Goal: Information Seeking & Learning: Find specific fact

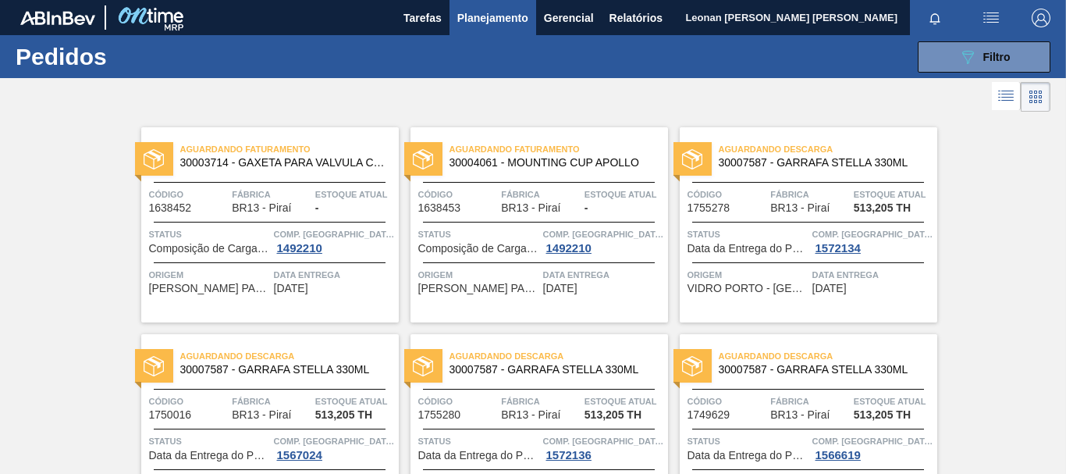
scroll to position [181, 0]
click at [952, 62] on button "089F7B8B-B2A5-4AFE-B5C0-19BA573D28AC Filtro" at bounding box center [984, 56] width 133 height 31
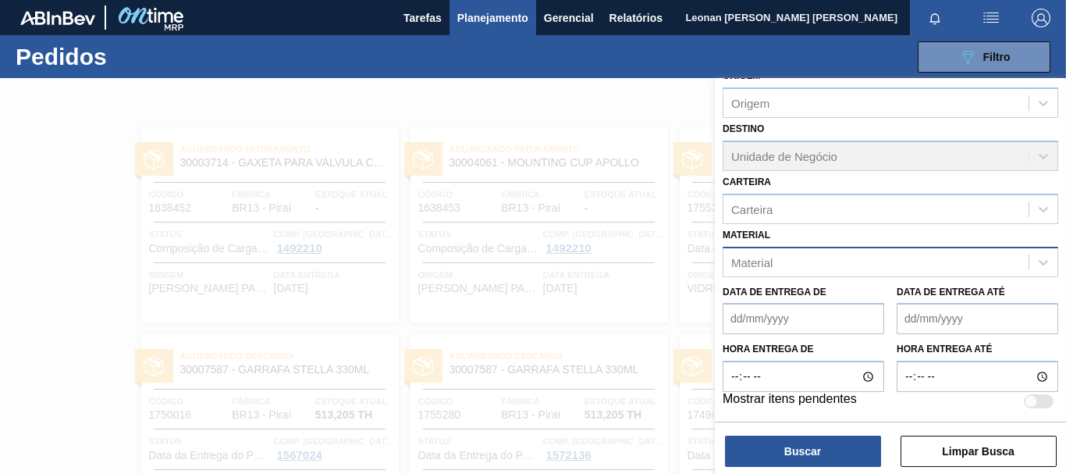
click at [975, 273] on div "Material" at bounding box center [876, 262] width 305 height 23
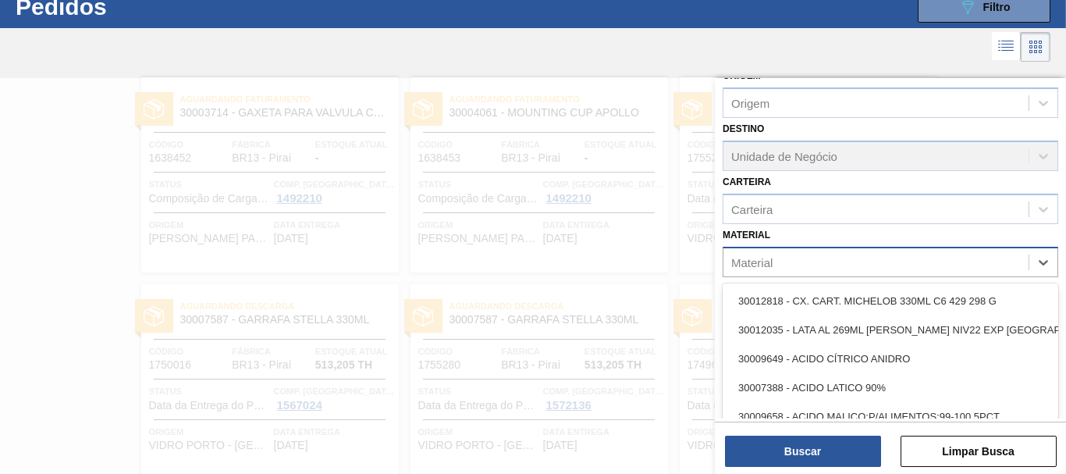
scroll to position [50, 0]
type input "9109"
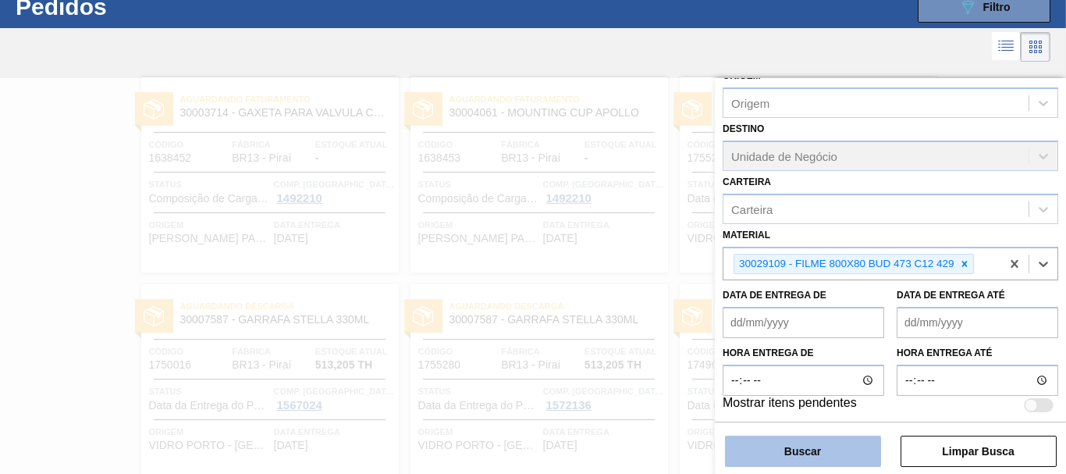
click at [848, 453] on button "Buscar" at bounding box center [803, 451] width 156 height 31
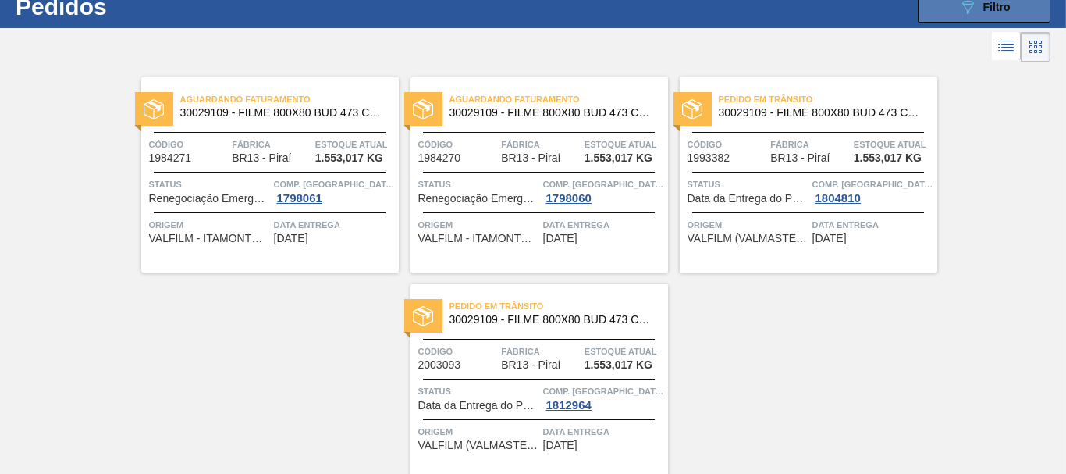
click at [979, 9] on div "089F7B8B-B2A5-4AFE-B5C0-19BA573D28AC Filtro" at bounding box center [984, 7] width 52 height 19
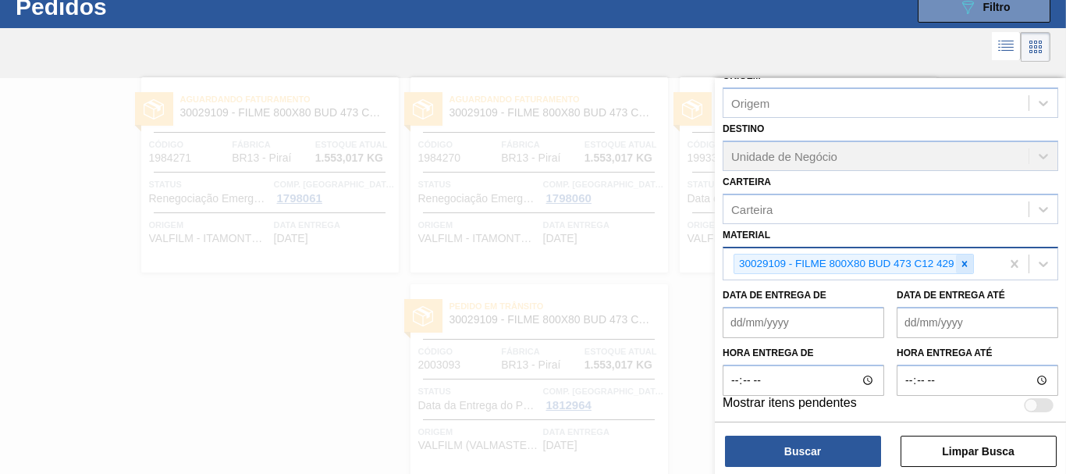
click at [965, 262] on icon at bounding box center [964, 263] width 11 height 11
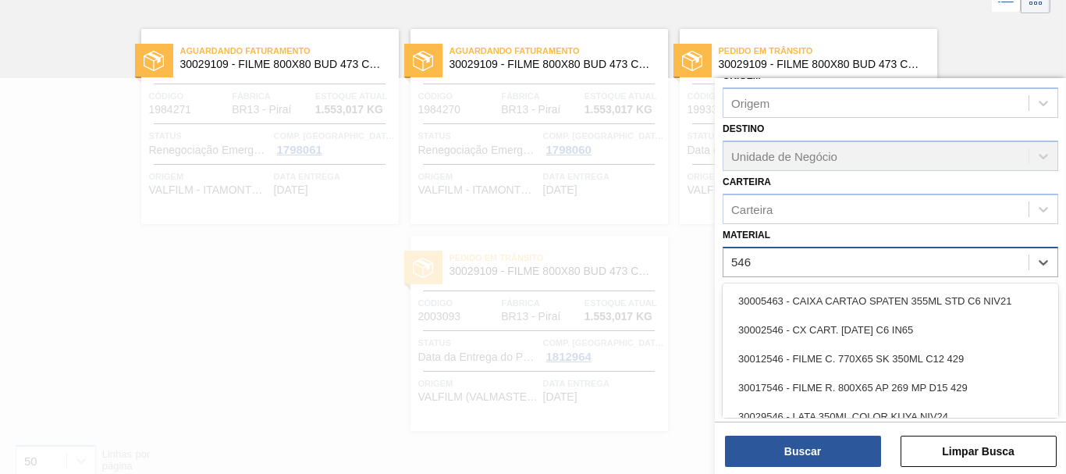
scroll to position [100, 0]
type input "5465"
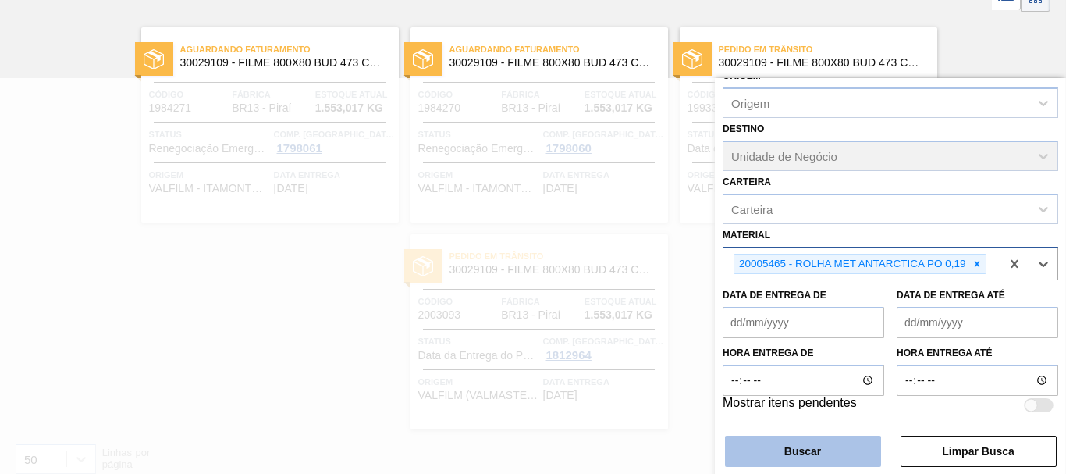
click at [840, 446] on button "Buscar" at bounding box center [803, 451] width 156 height 31
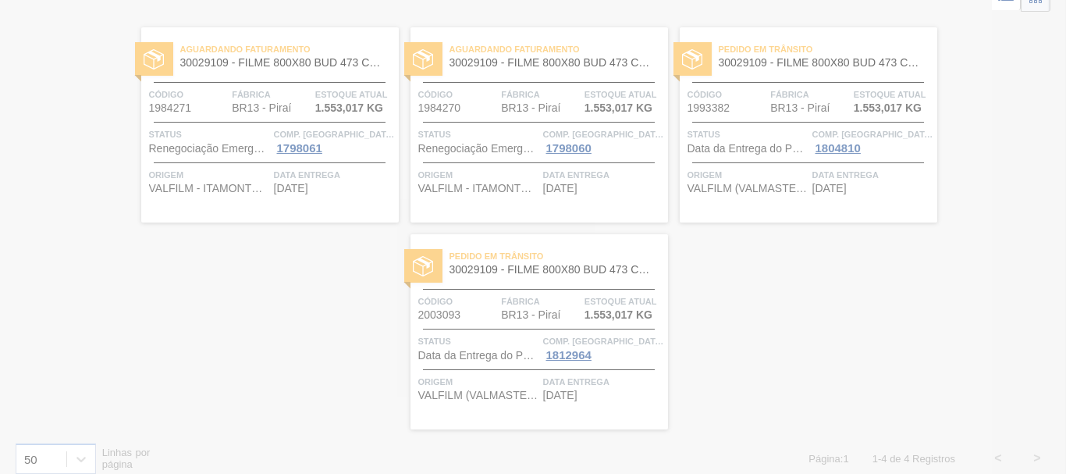
scroll to position [0, 0]
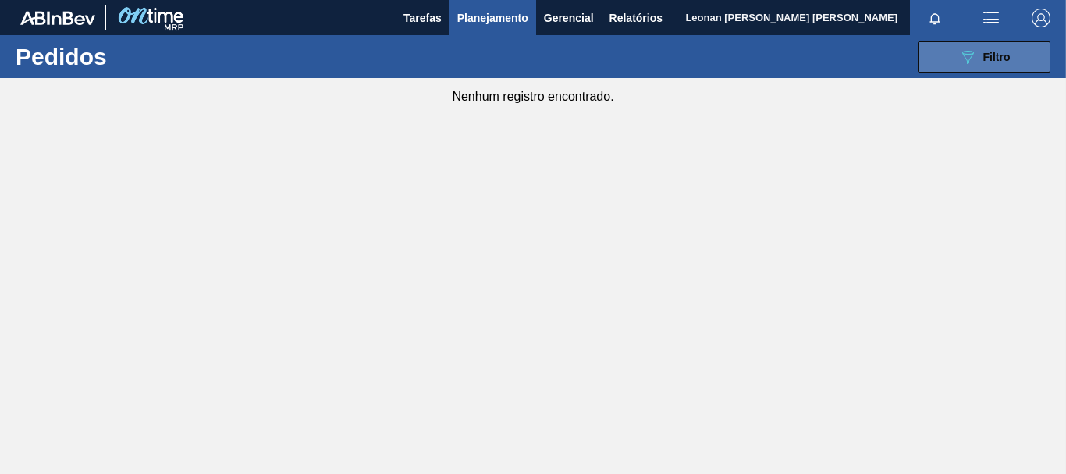
click at [926, 55] on button "089F7B8B-B2A5-4AFE-B5C0-19BA573D28AC Filtro" at bounding box center [984, 56] width 133 height 31
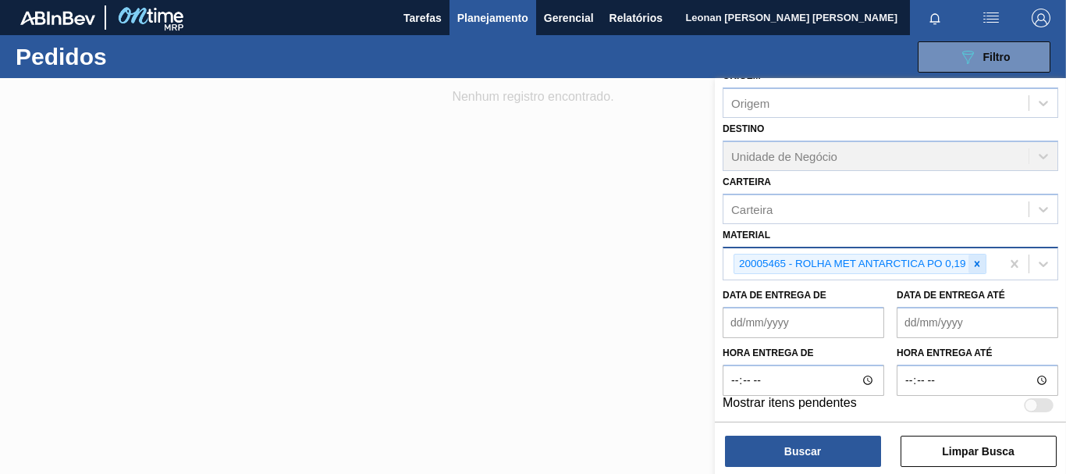
click at [978, 264] on icon at bounding box center [977, 263] width 11 height 11
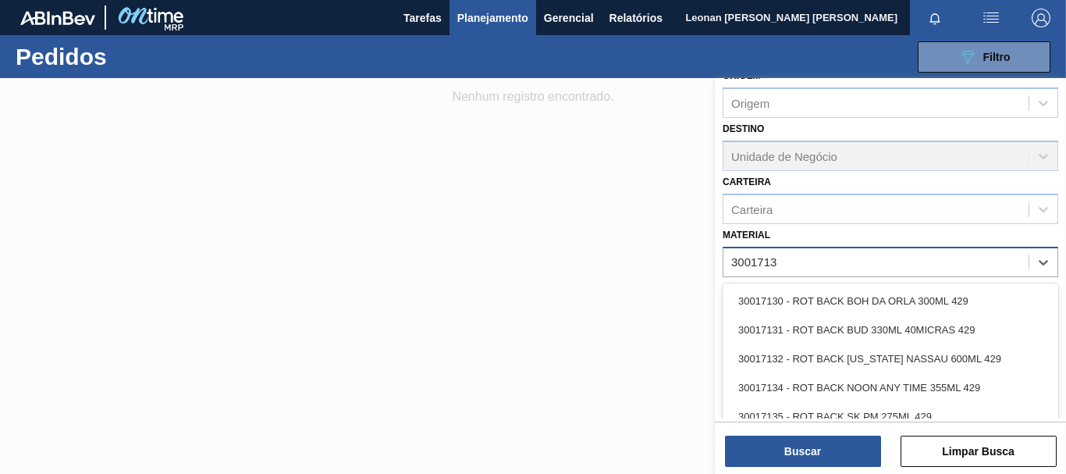
type input "30017131"
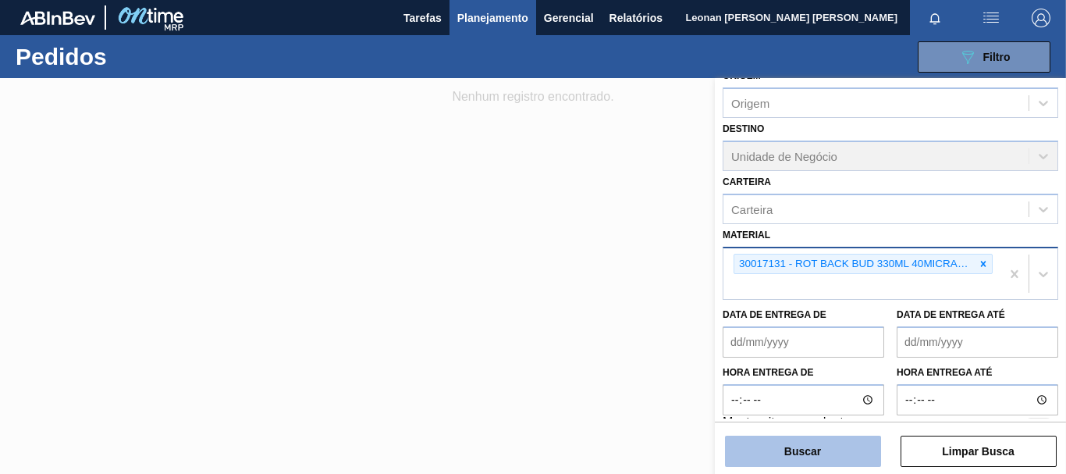
click at [809, 461] on button "Buscar" at bounding box center [803, 451] width 156 height 31
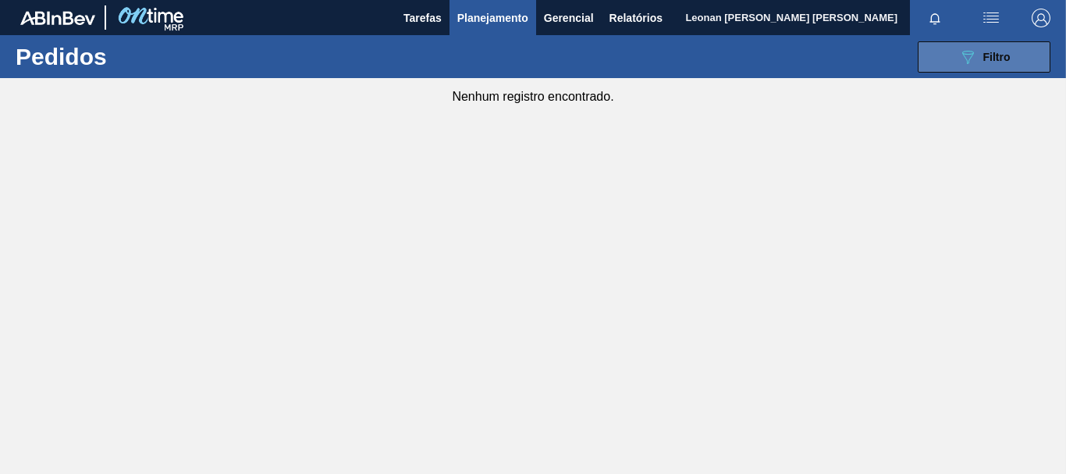
click at [972, 63] on icon "089F7B8B-B2A5-4AFE-B5C0-19BA573D28AC" at bounding box center [967, 57] width 19 height 19
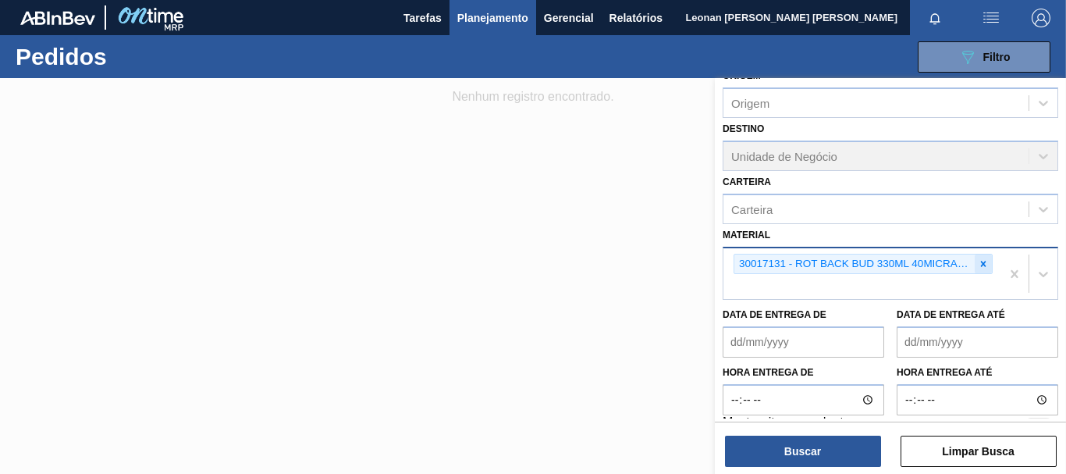
click at [984, 265] on icon at bounding box center [983, 263] width 11 height 11
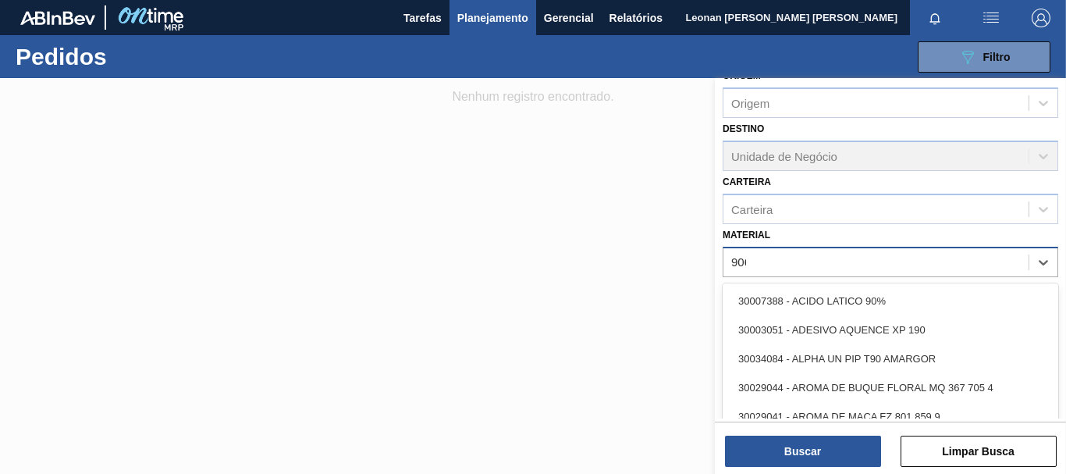
type input "9068"
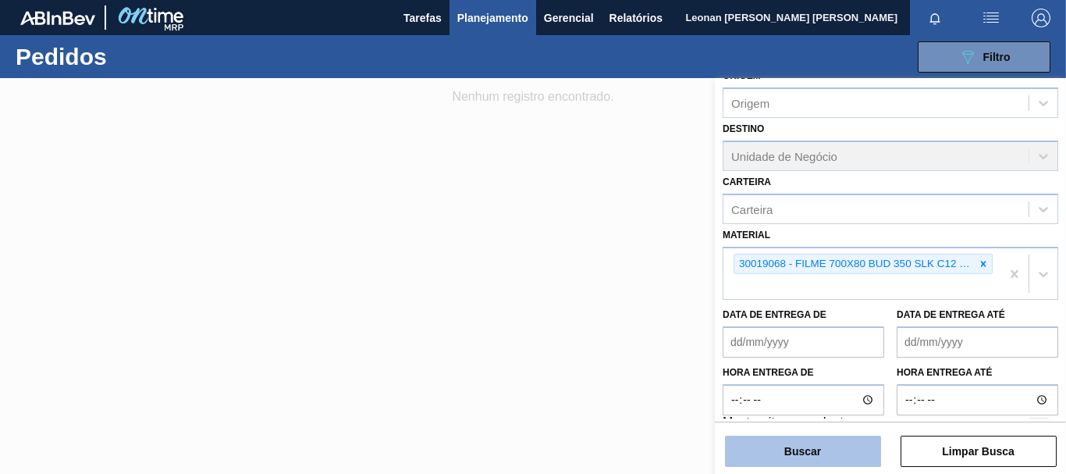
click at [800, 458] on button "Buscar" at bounding box center [803, 451] width 156 height 31
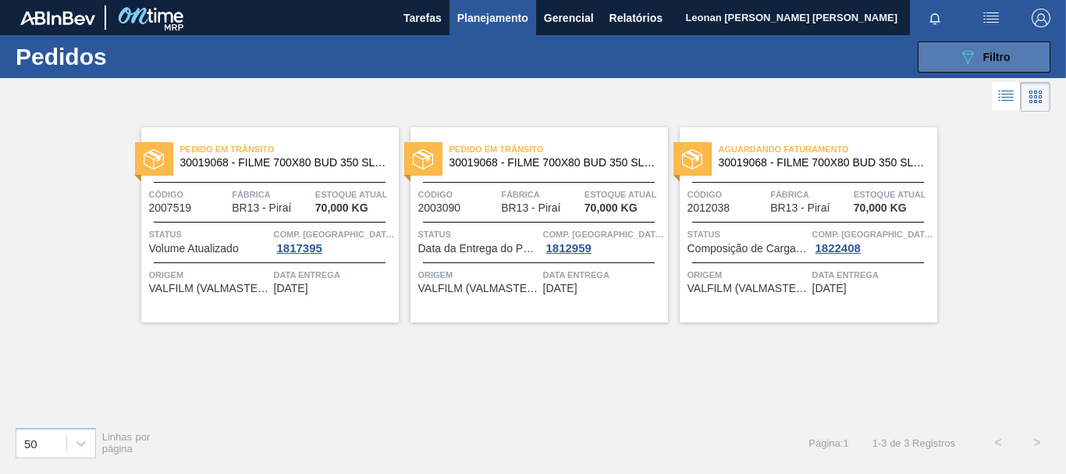
click at [993, 61] on span "Filtro" at bounding box center [996, 57] width 27 height 12
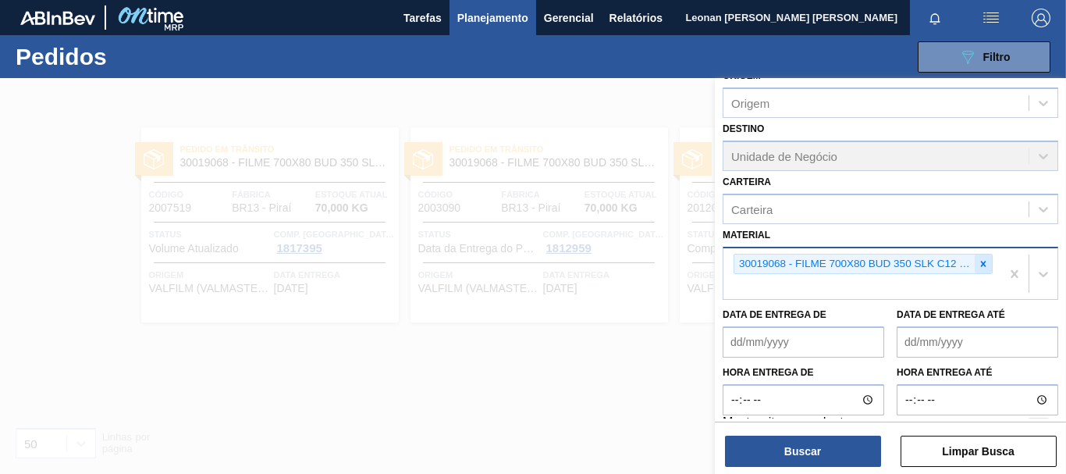
click at [982, 263] on icon at bounding box center [983, 263] width 5 height 5
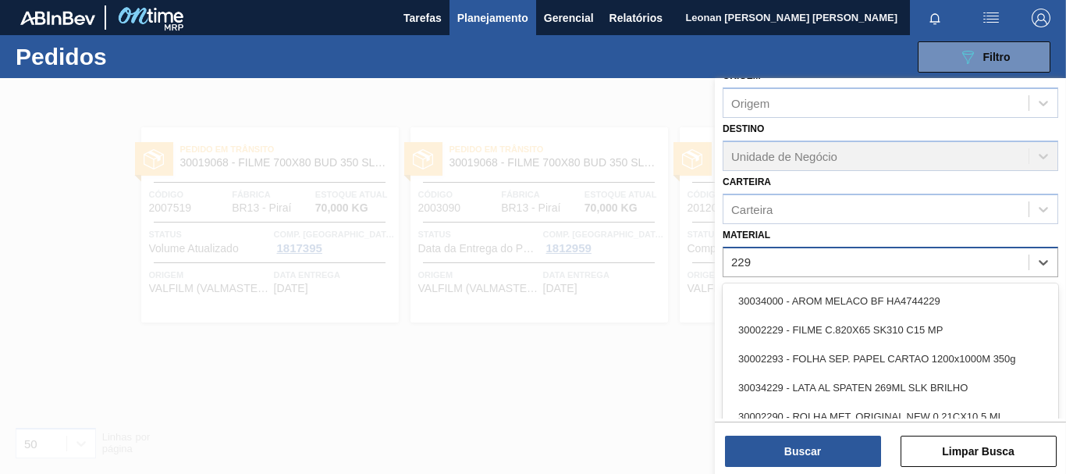
type input "2293"
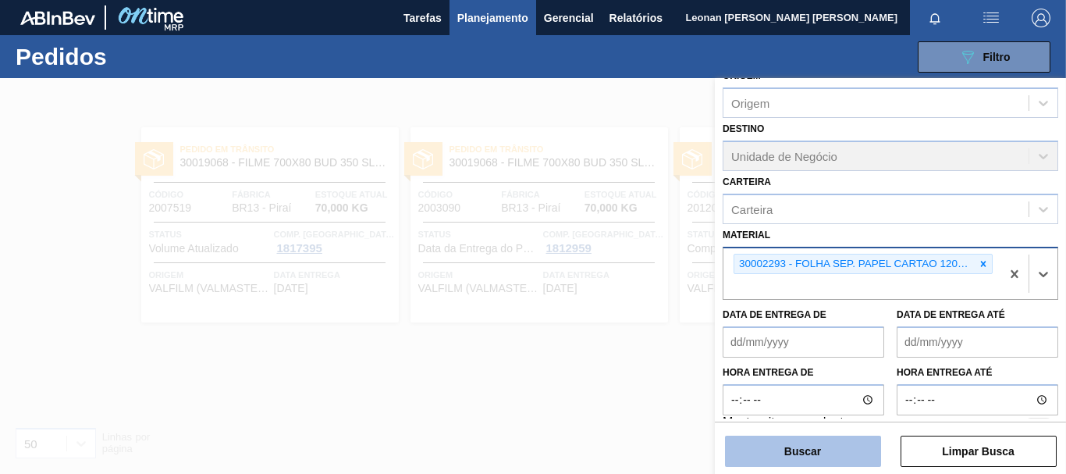
click at [808, 450] on button "Buscar" at bounding box center [803, 451] width 156 height 31
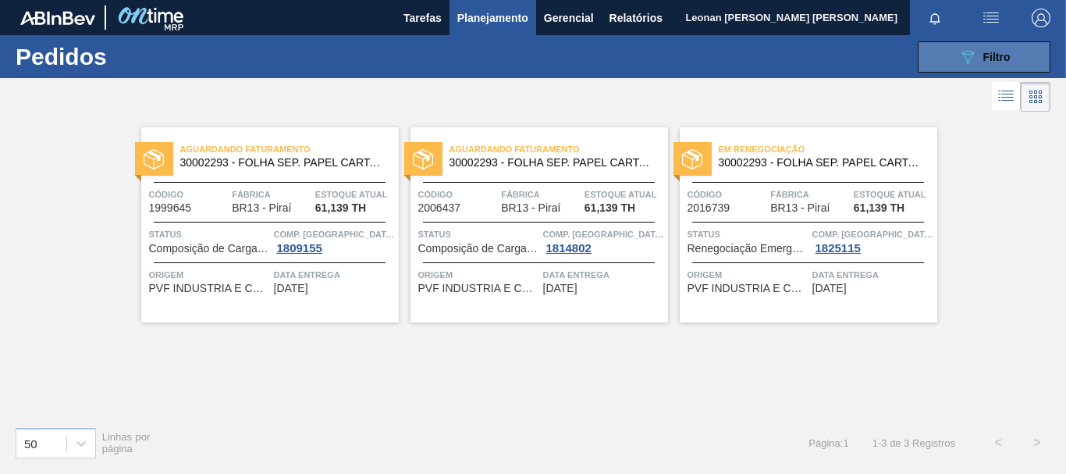
click at [975, 57] on icon "089F7B8B-B2A5-4AFE-B5C0-19BA573D28AC" at bounding box center [967, 57] width 19 height 19
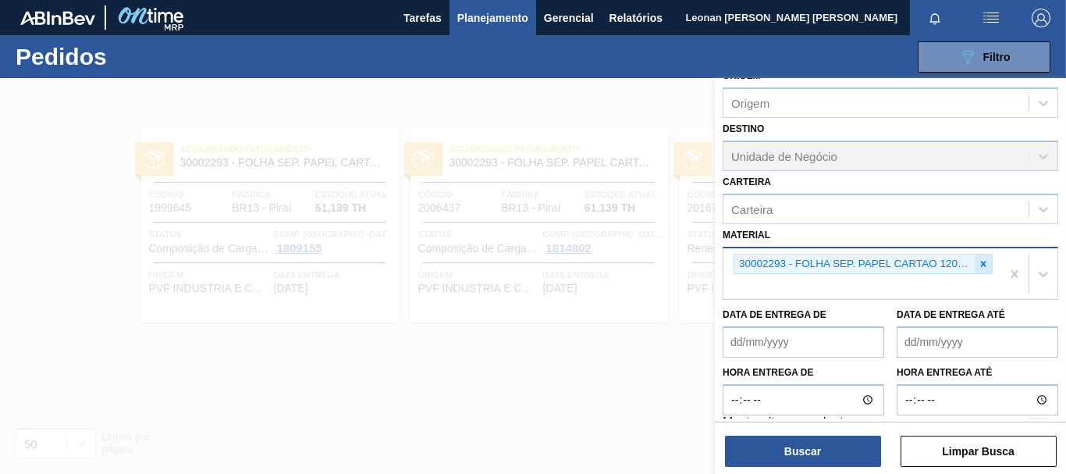
click at [988, 265] on div at bounding box center [983, 264] width 17 height 20
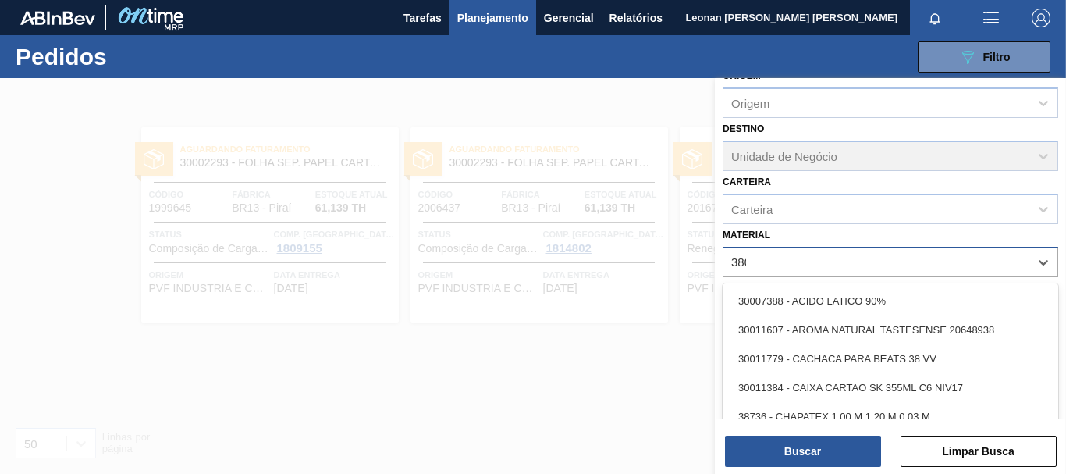
type input "3804"
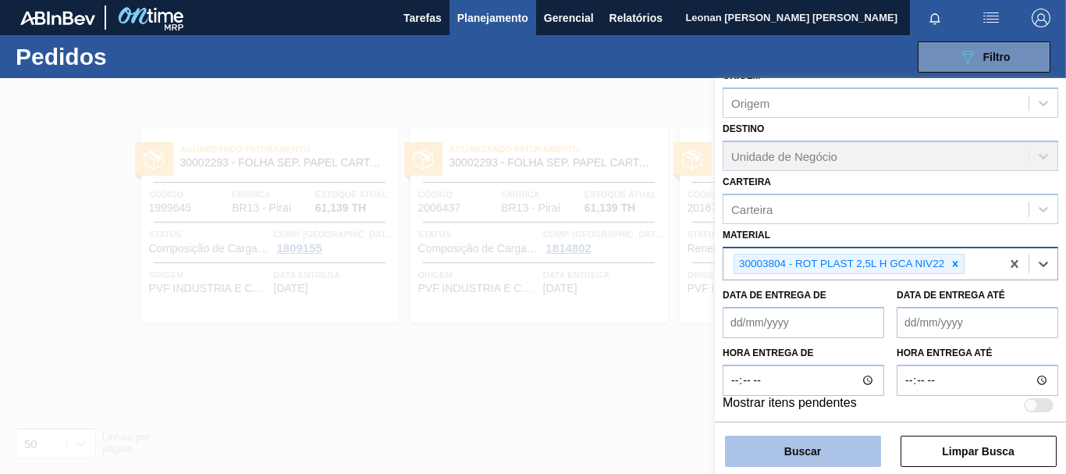
click at [837, 449] on button "Buscar" at bounding box center [803, 451] width 156 height 31
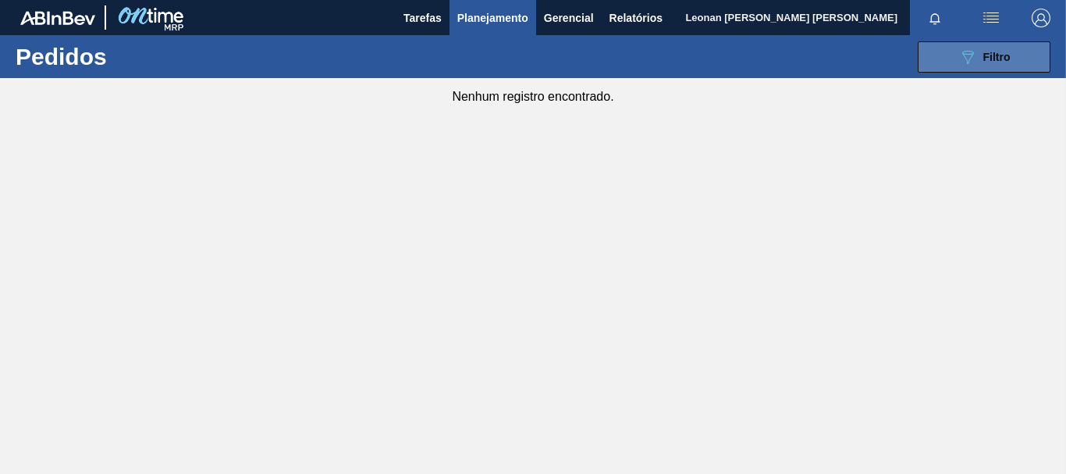
click at [1010, 52] on span "Filtro" at bounding box center [996, 57] width 27 height 12
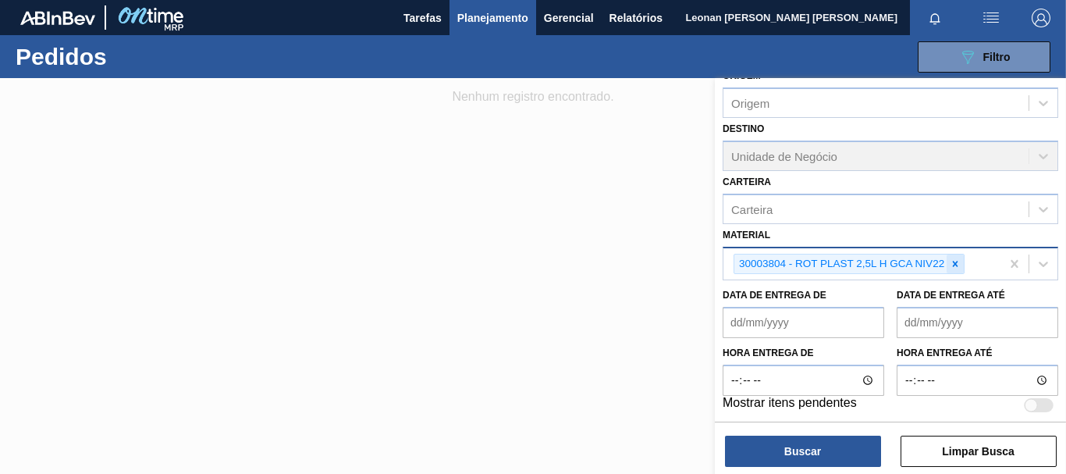
click at [953, 259] on icon at bounding box center [955, 263] width 11 height 11
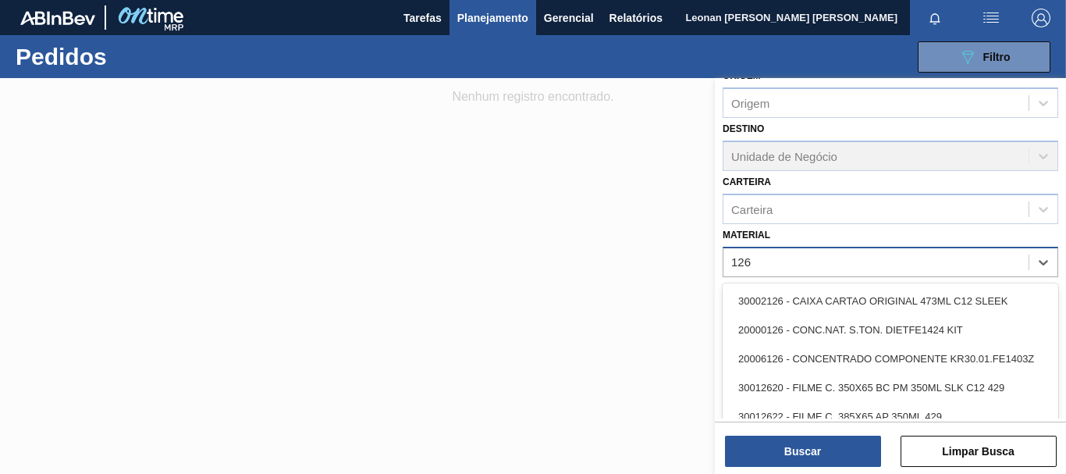
type input "1269"
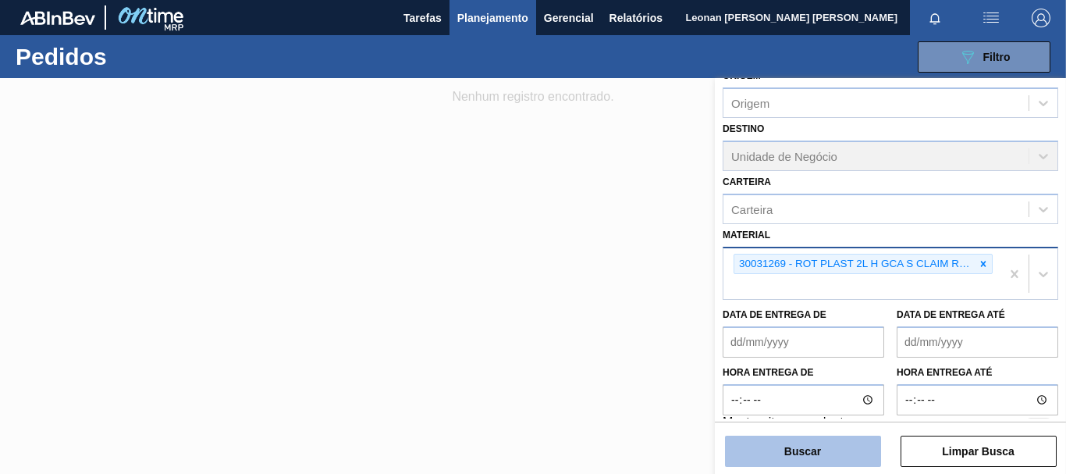
click at [820, 459] on button "Buscar" at bounding box center [803, 451] width 156 height 31
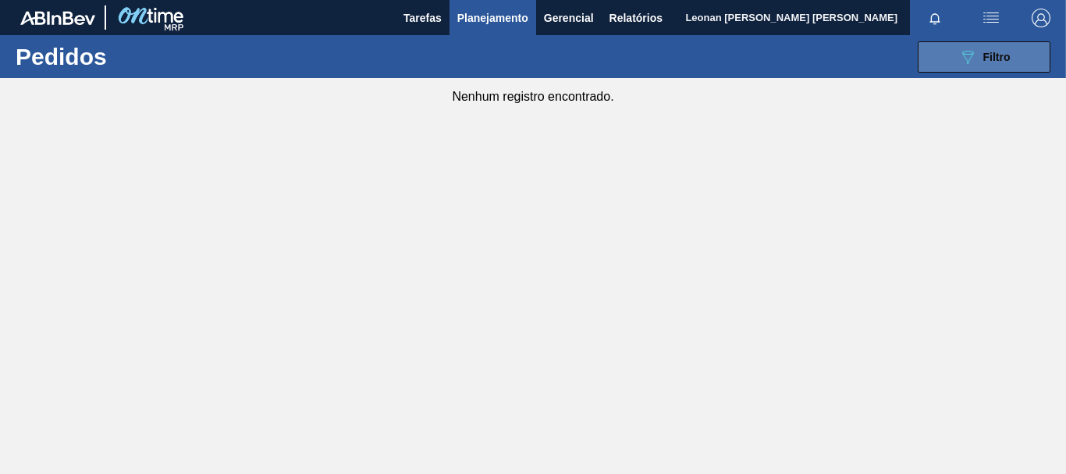
click at [1004, 62] on span "Filtro" at bounding box center [996, 57] width 27 height 12
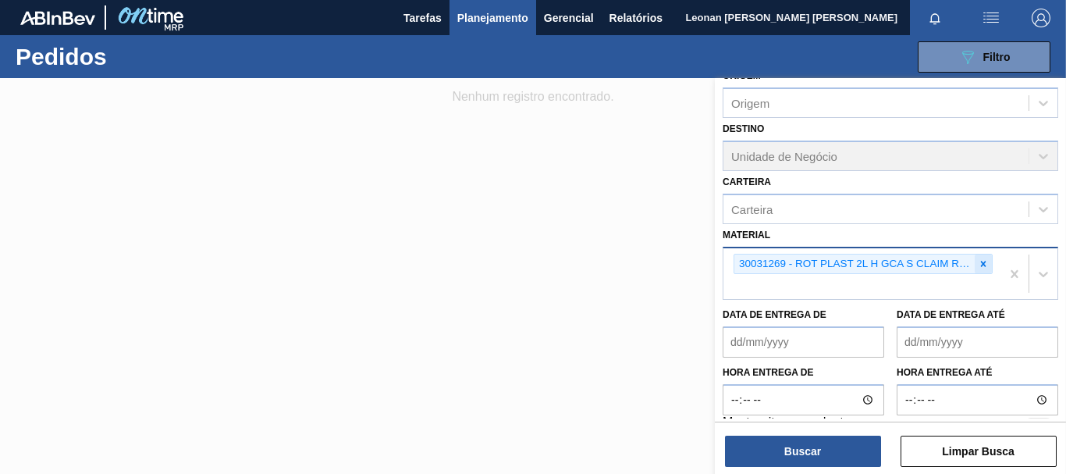
click at [978, 265] on icon at bounding box center [983, 263] width 11 height 11
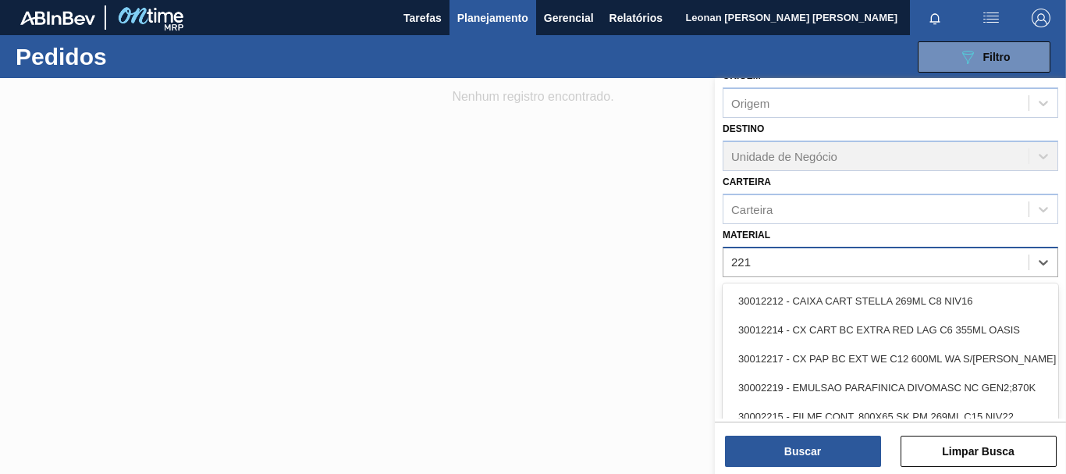
type input "2219"
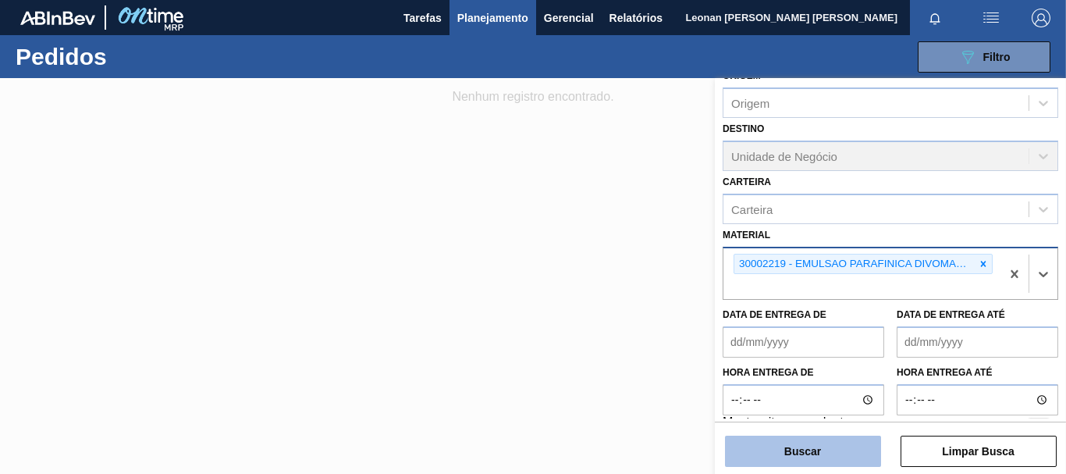
click at [804, 444] on button "Buscar" at bounding box center [803, 451] width 156 height 31
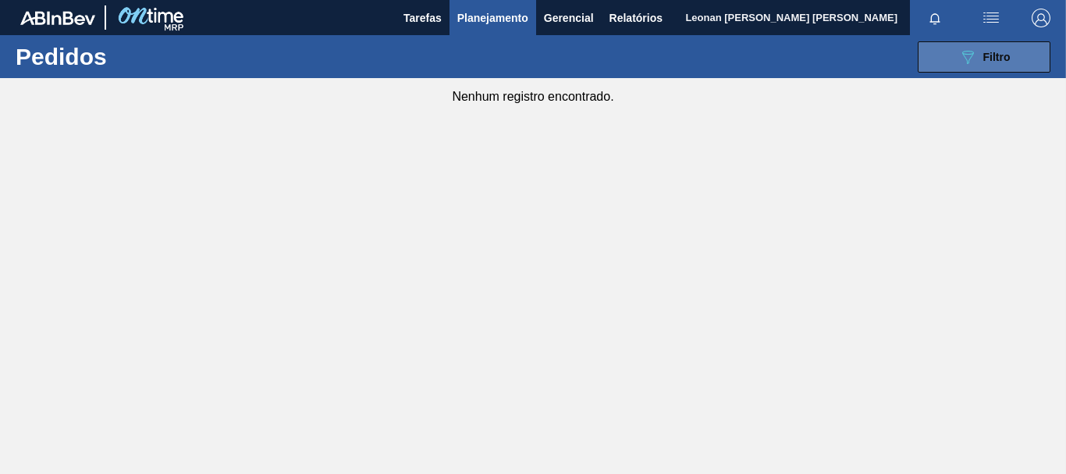
click at [982, 54] on div "089F7B8B-B2A5-4AFE-B5C0-19BA573D28AC Filtro" at bounding box center [984, 57] width 52 height 19
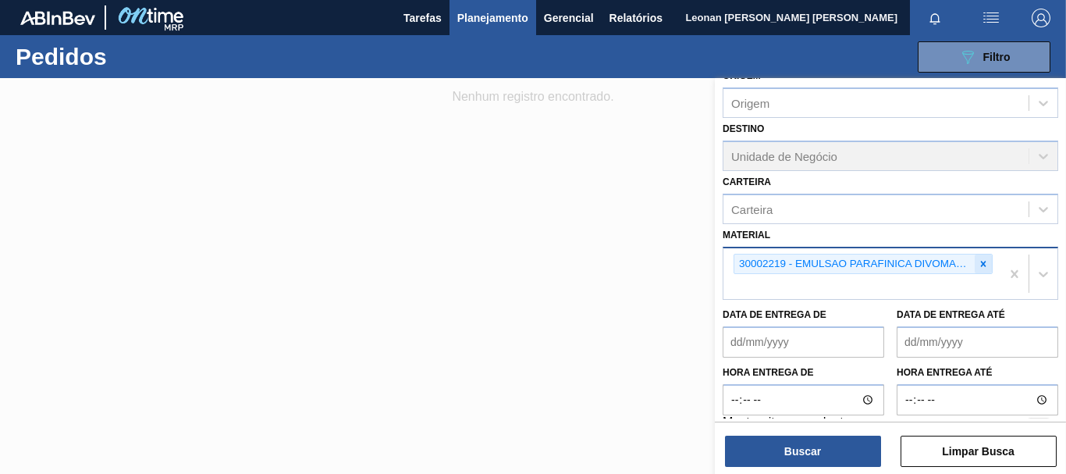
click at [980, 267] on icon at bounding box center [983, 263] width 11 height 11
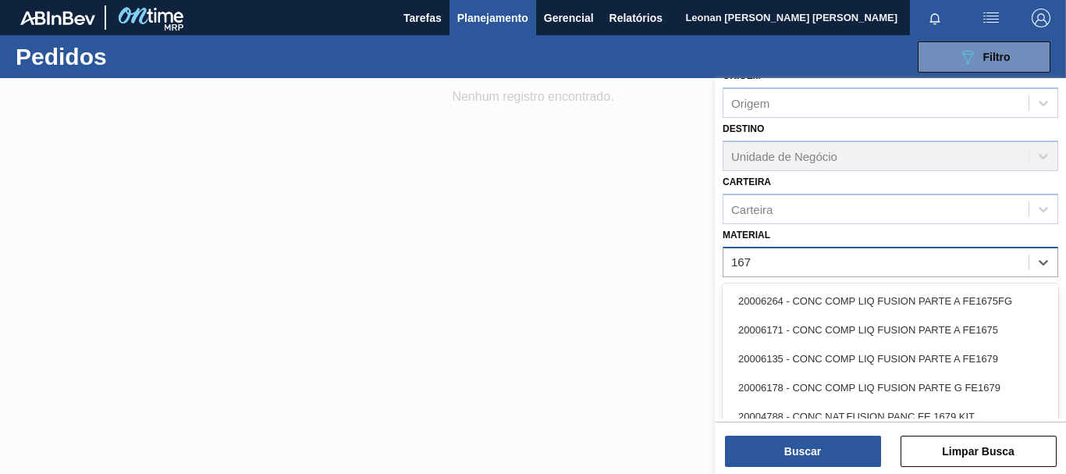
type input "1670"
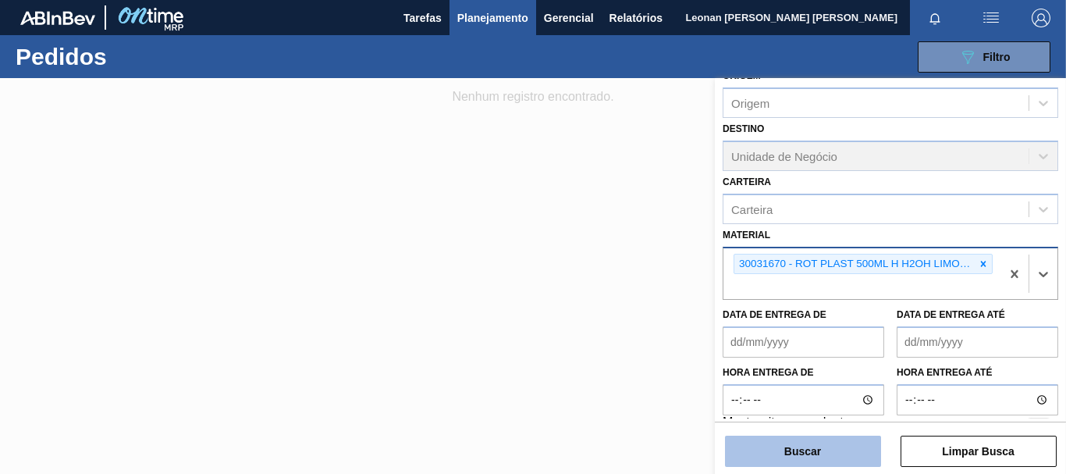
click at [798, 446] on button "Buscar" at bounding box center [803, 451] width 156 height 31
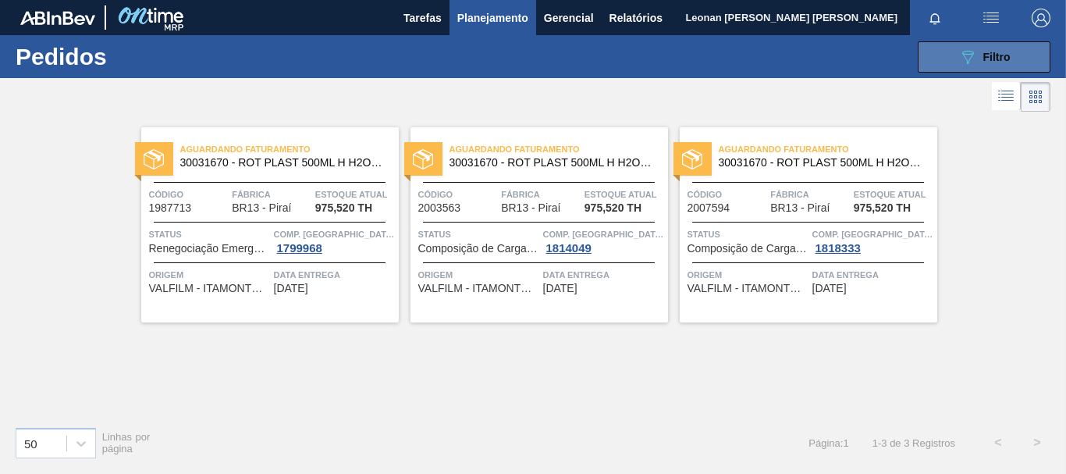
click at [1011, 58] on button "089F7B8B-B2A5-4AFE-B5C0-19BA573D28AC Filtro" at bounding box center [984, 56] width 133 height 31
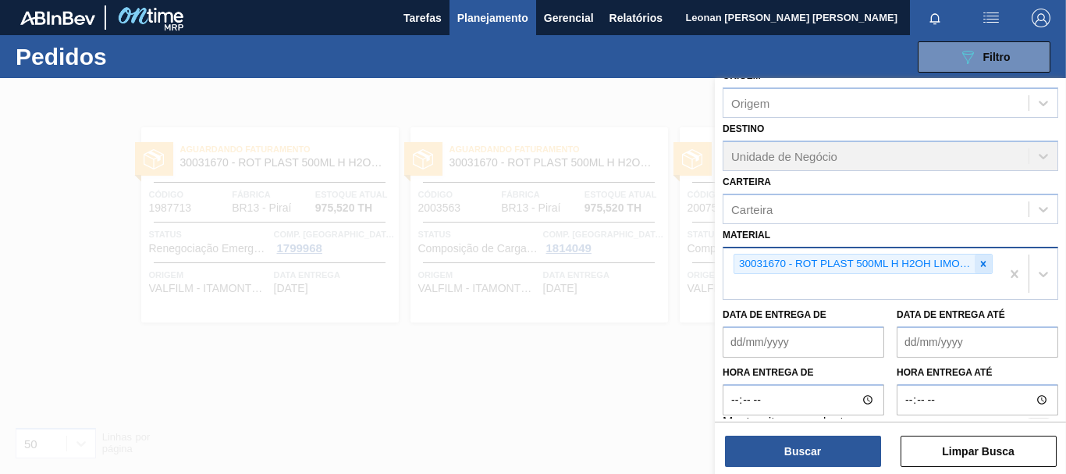
click at [983, 263] on icon at bounding box center [983, 263] width 5 height 5
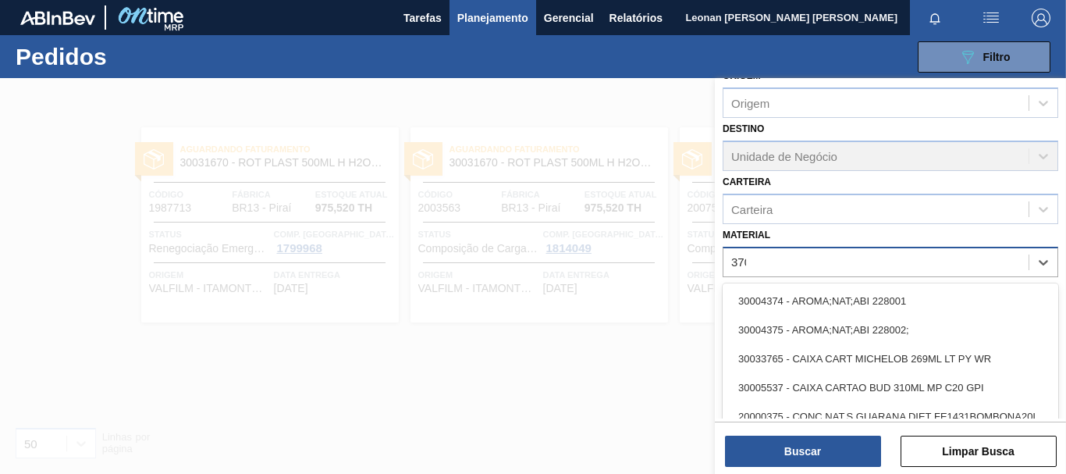
type input "3702"
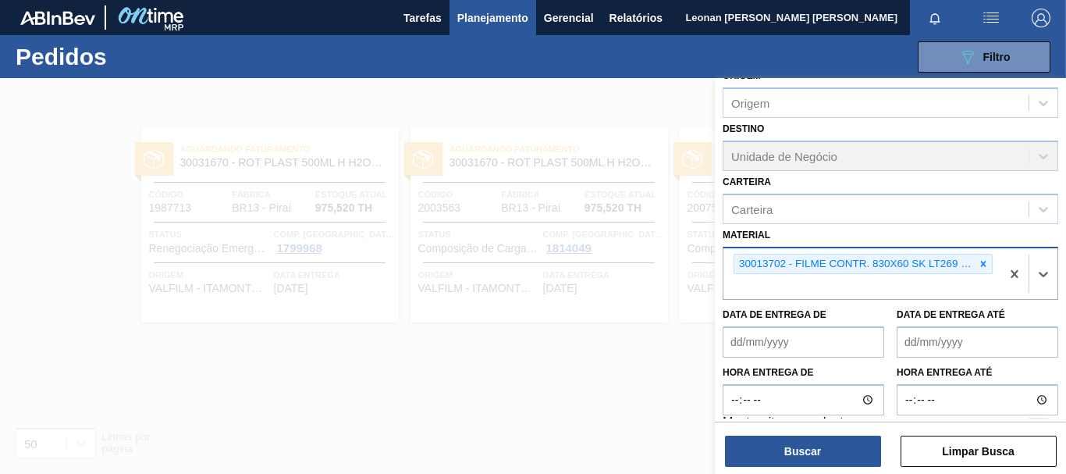
click at [983, 263] on icon at bounding box center [983, 263] width 5 height 5
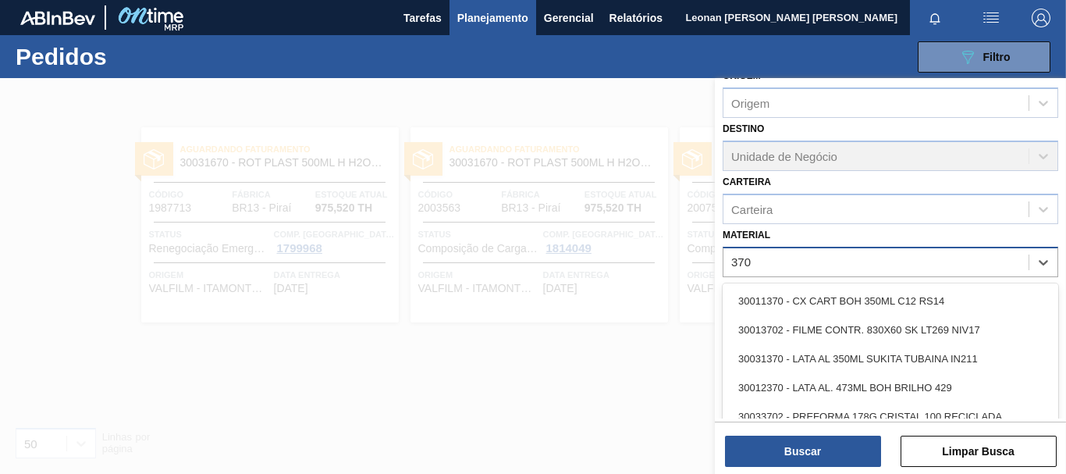
type input "3702"
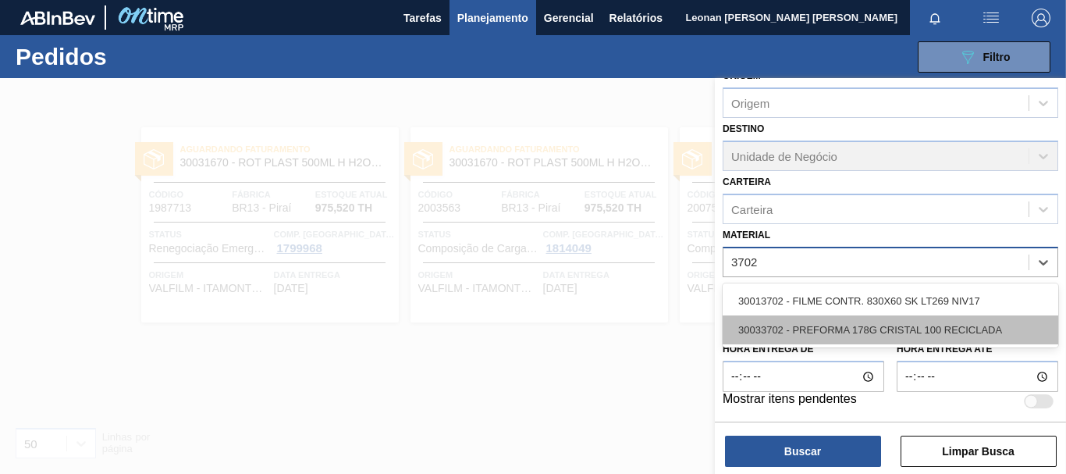
click at [931, 325] on div "30033702 - PREFORMA 178G CRISTAL 100 RECICLADA" at bounding box center [891, 329] width 336 height 29
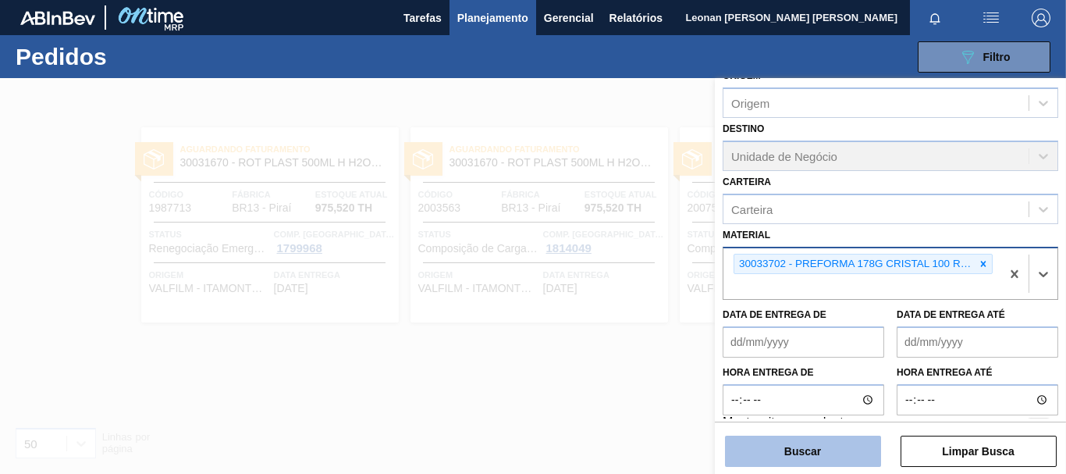
click at [832, 450] on button "Buscar" at bounding box center [803, 451] width 156 height 31
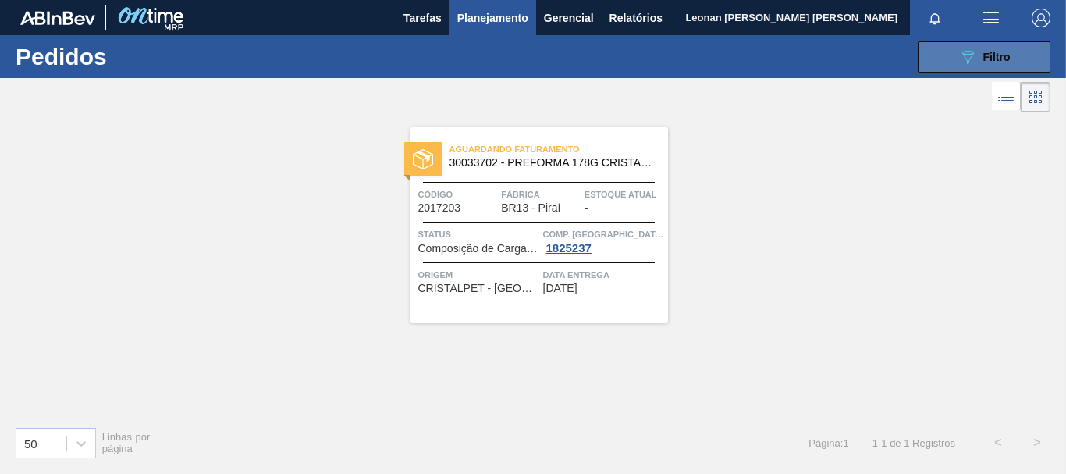
click at [974, 51] on icon "089F7B8B-B2A5-4AFE-B5C0-19BA573D28AC" at bounding box center [967, 57] width 19 height 19
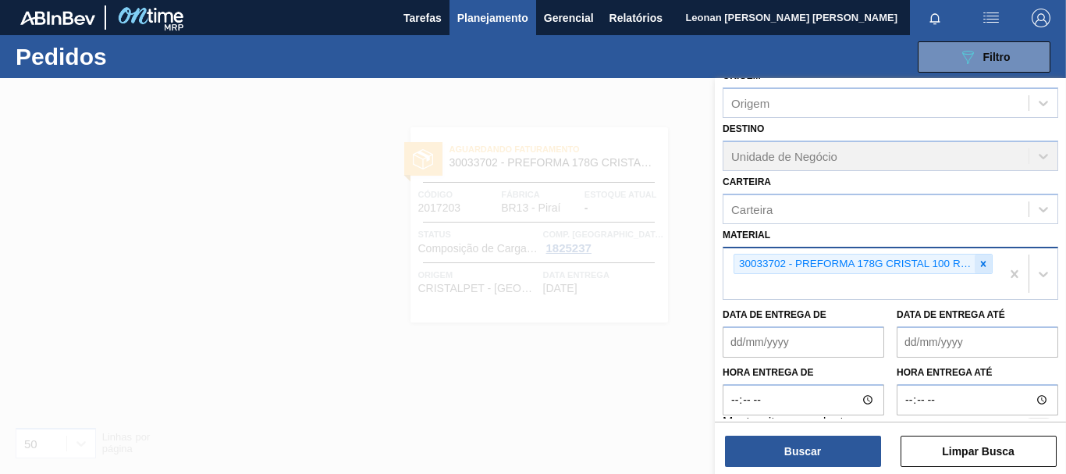
click at [979, 267] on icon at bounding box center [983, 263] width 11 height 11
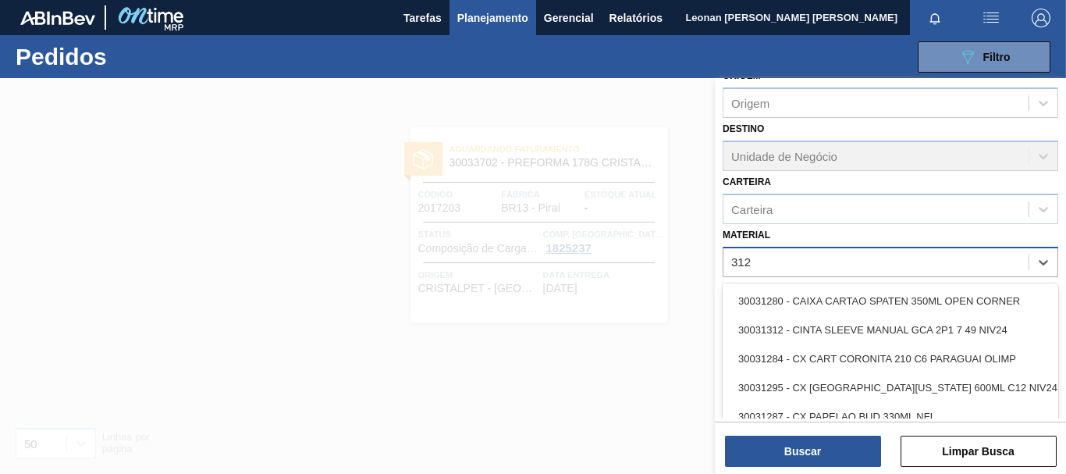
type input "3127"
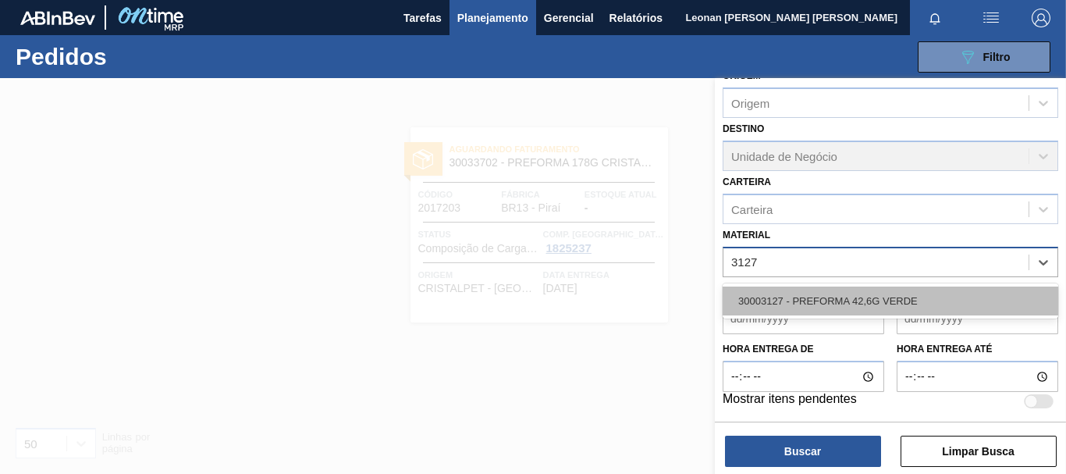
click at [923, 303] on div "30003127 - PREFORMA 42,6G VERDE" at bounding box center [891, 300] width 336 height 29
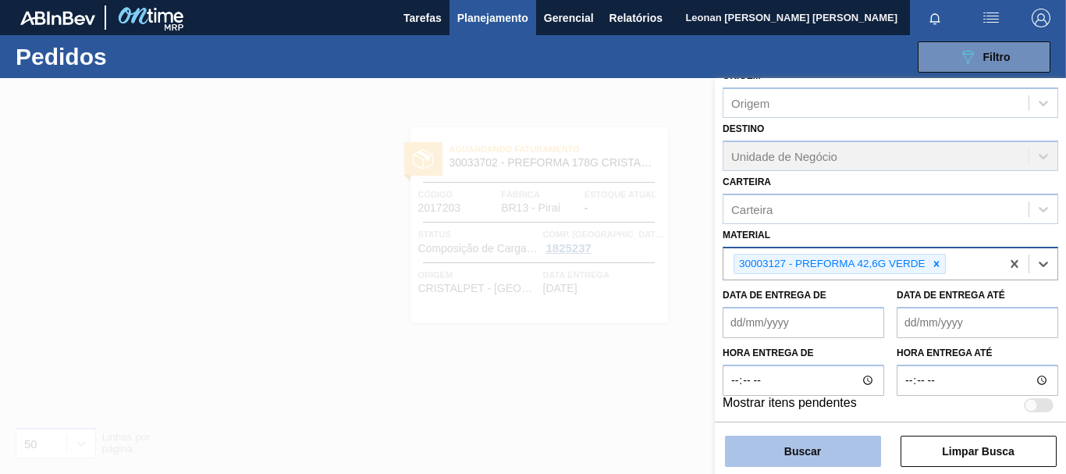
click at [871, 452] on button "Buscar" at bounding box center [803, 451] width 156 height 31
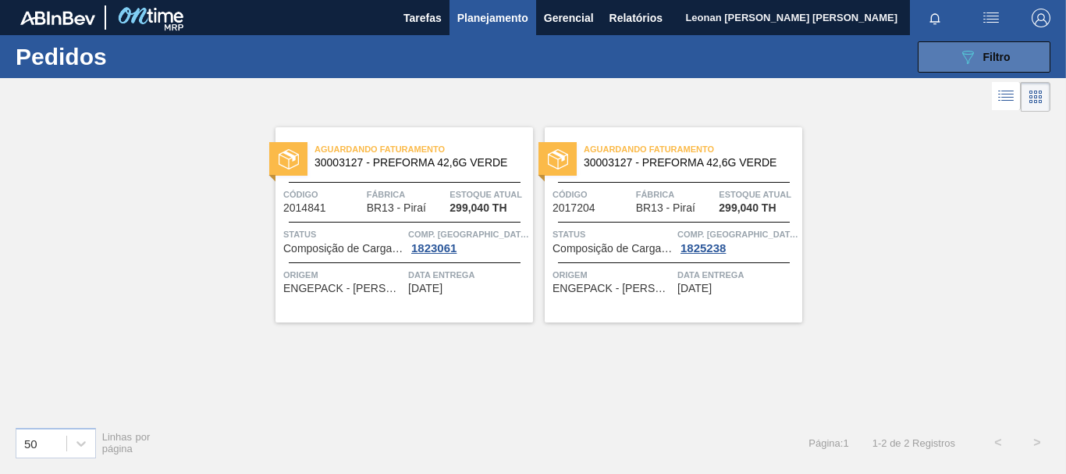
click at [964, 49] on icon "089F7B8B-B2A5-4AFE-B5C0-19BA573D28AC" at bounding box center [967, 57] width 19 height 19
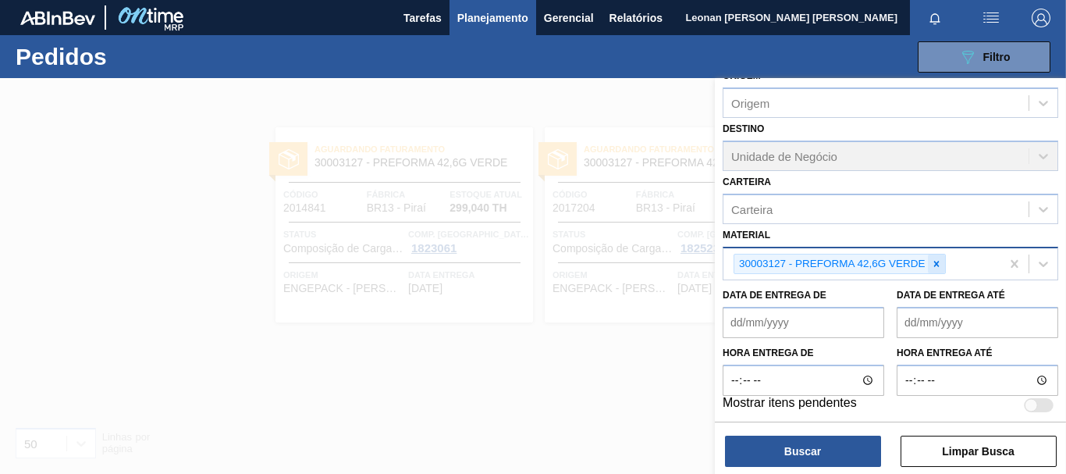
click at [940, 263] on icon at bounding box center [936, 263] width 11 height 11
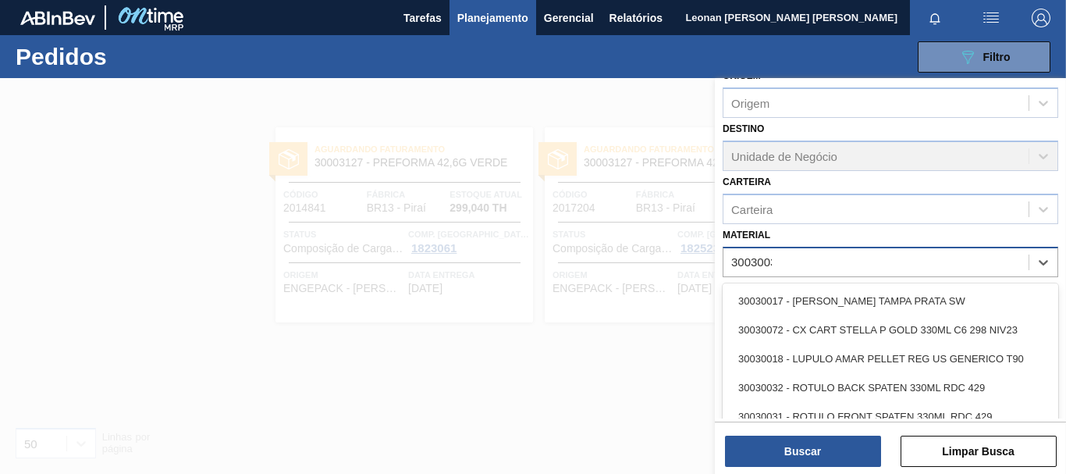
type input "30030031"
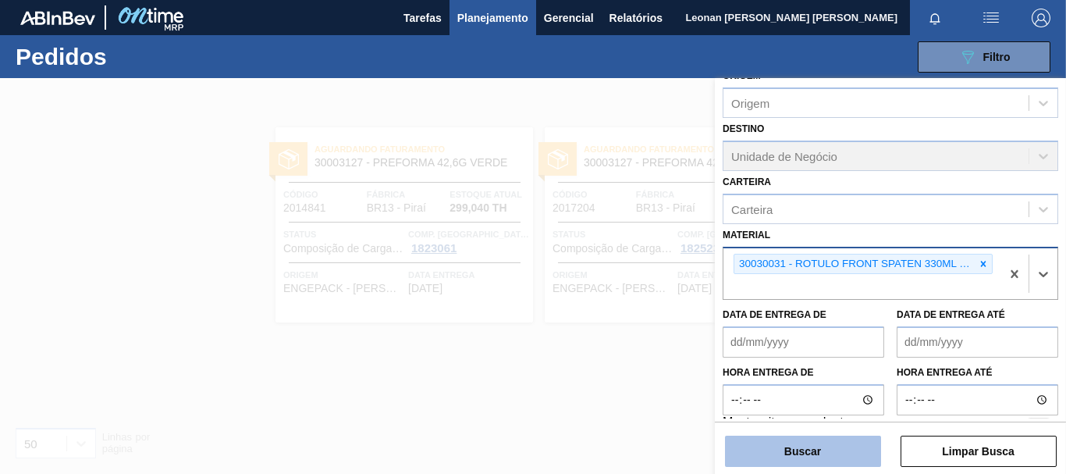
click at [791, 452] on button "Buscar" at bounding box center [803, 451] width 156 height 31
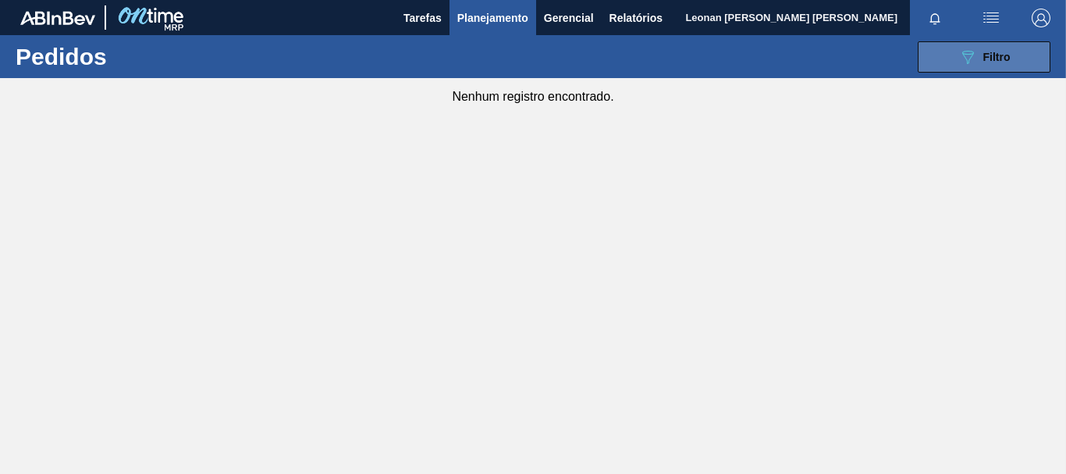
click at [1010, 52] on span "Filtro" at bounding box center [996, 57] width 27 height 12
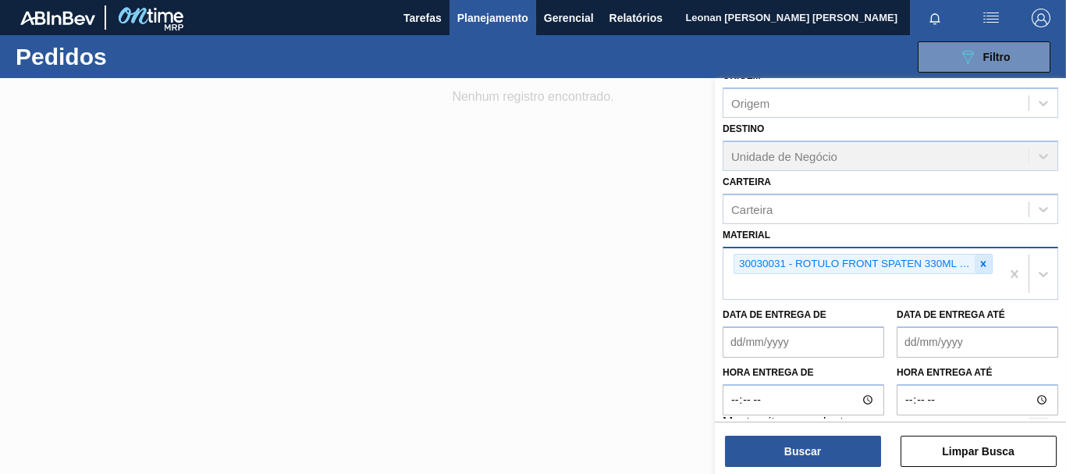
click at [985, 271] on div at bounding box center [983, 264] width 17 height 20
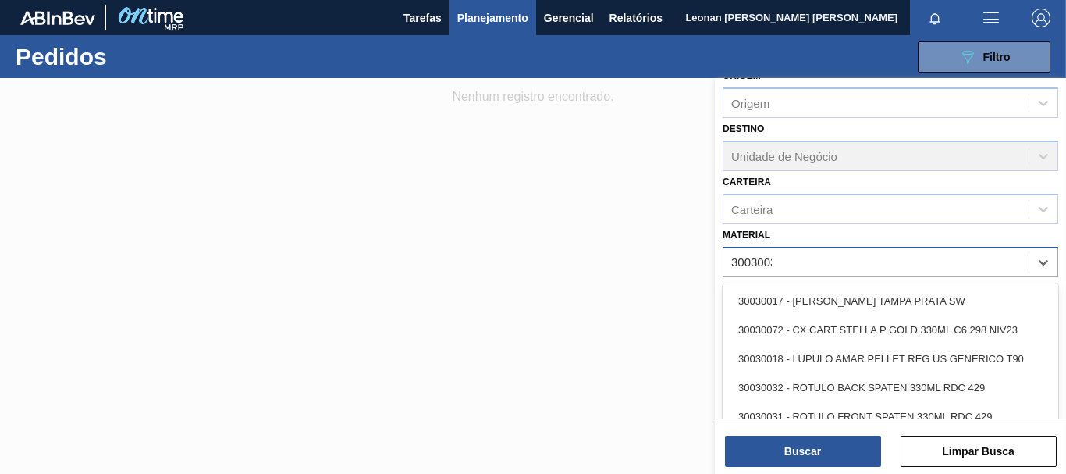
type input "30030032"
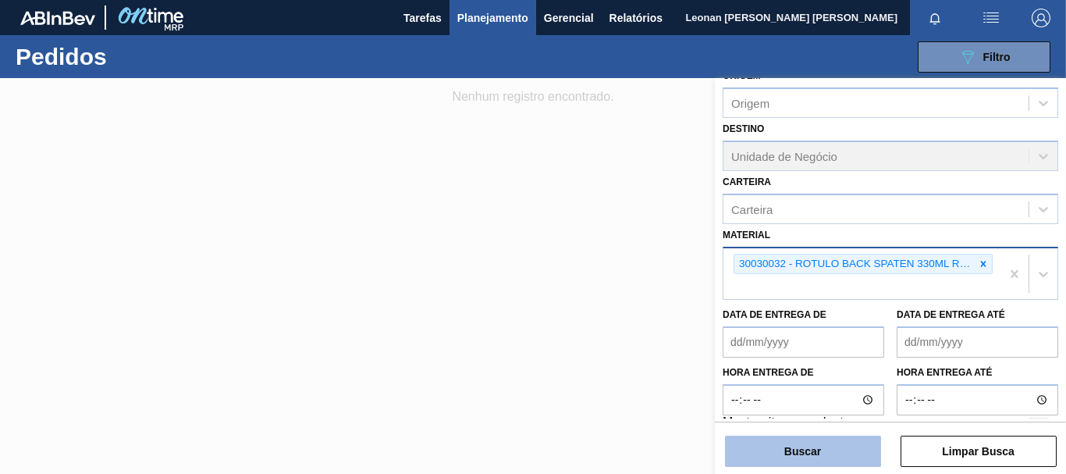
click at [828, 451] on button "Buscar" at bounding box center [803, 451] width 156 height 31
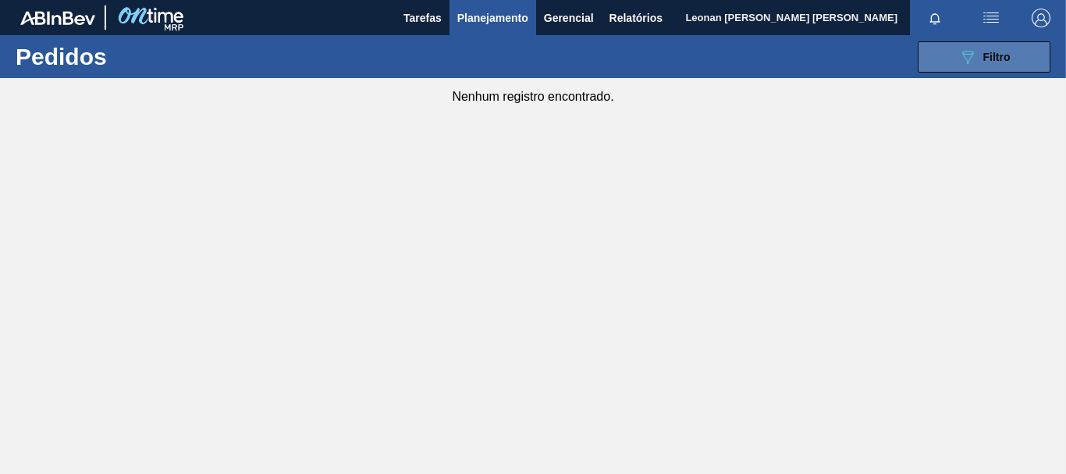
click at [1028, 52] on button "089F7B8B-B2A5-4AFE-B5C0-19BA573D28AC Filtro" at bounding box center [984, 56] width 133 height 31
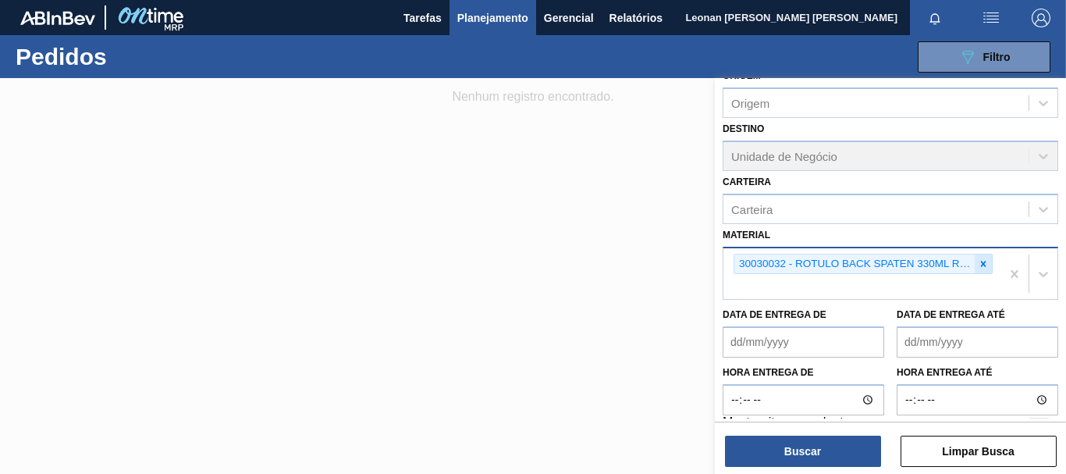
click at [981, 265] on icon at bounding box center [983, 263] width 5 height 5
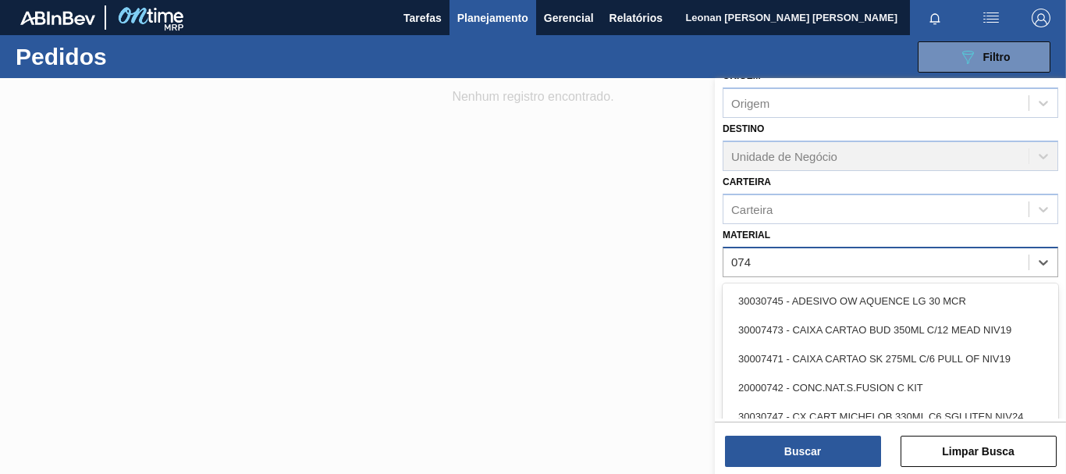
type input "0745"
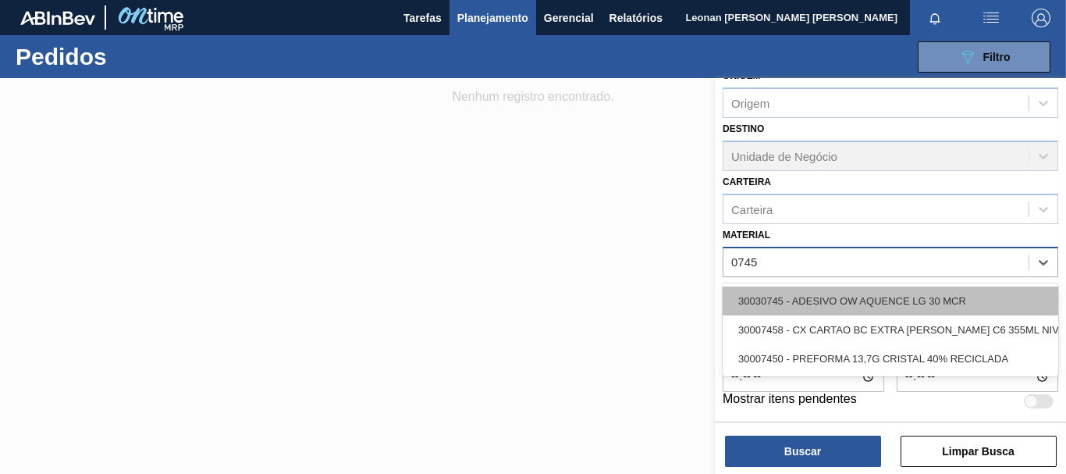
click at [955, 301] on div "30030745 - ADESIVO OW AQUENCE LG 30 MCR" at bounding box center [891, 300] width 336 height 29
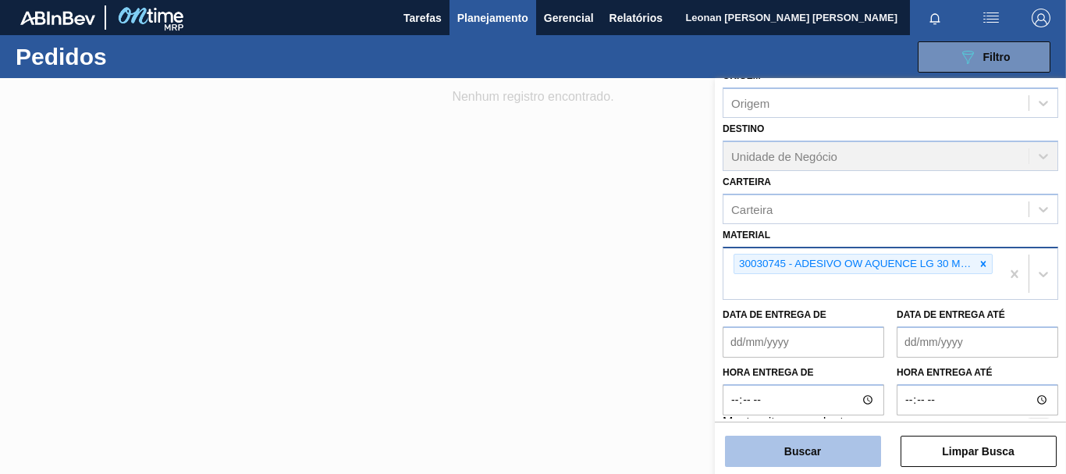
click at [850, 440] on button "Buscar" at bounding box center [803, 451] width 156 height 31
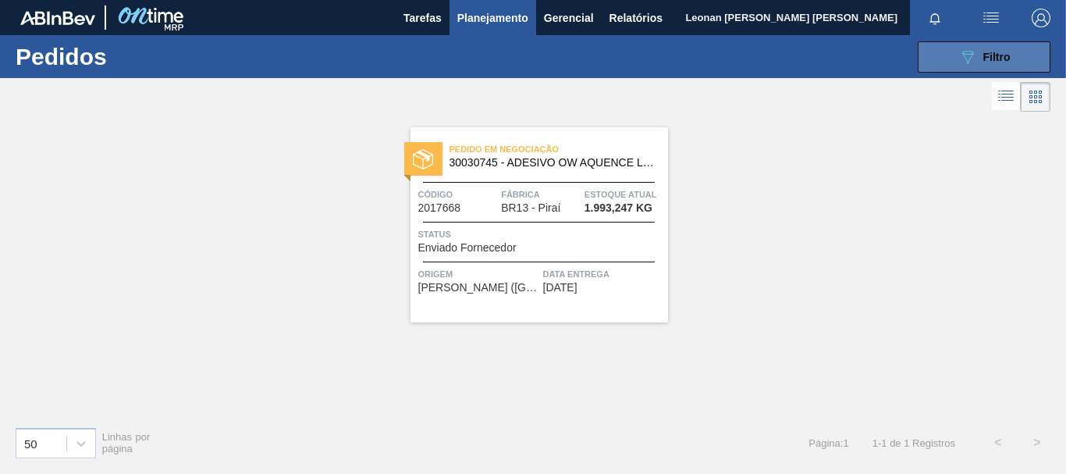
click at [979, 52] on div "089F7B8B-B2A5-4AFE-B5C0-19BA573D28AC Filtro" at bounding box center [984, 57] width 52 height 19
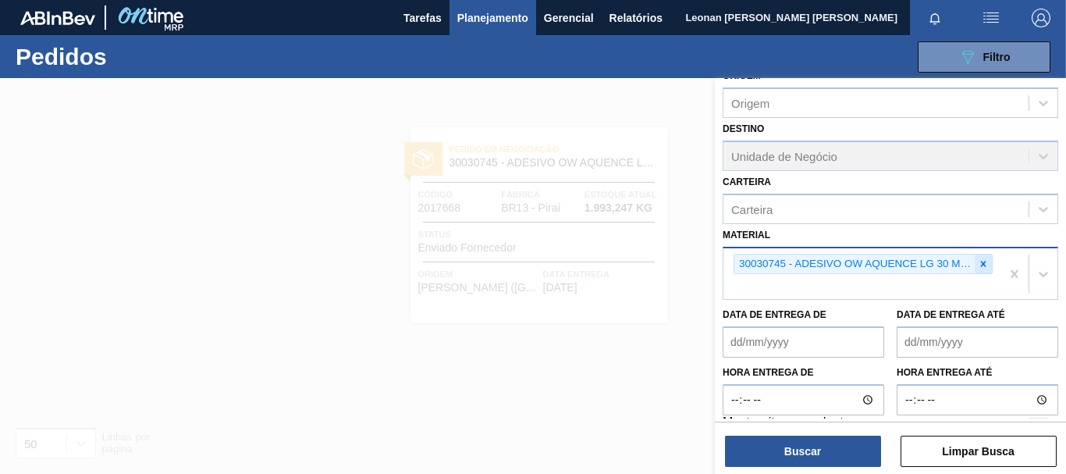
click at [975, 269] on div at bounding box center [983, 264] width 17 height 20
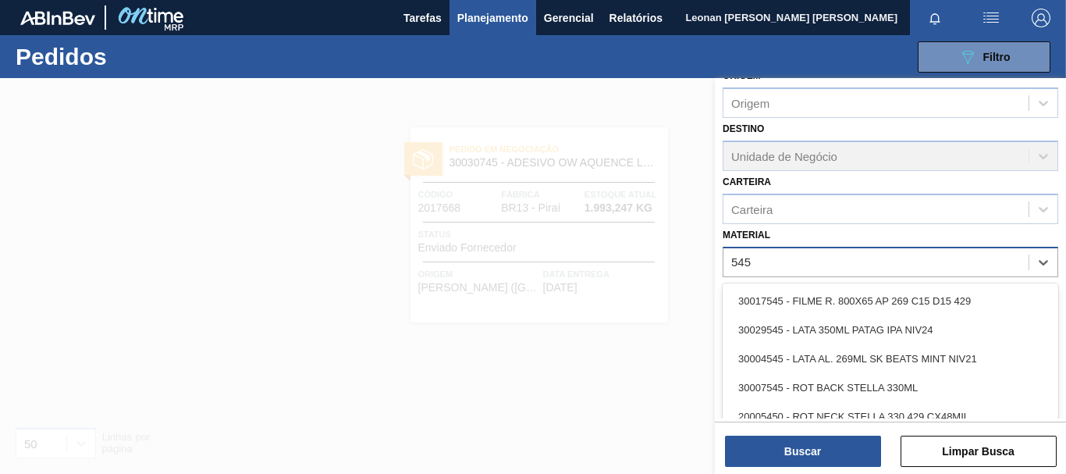
type input "5451"
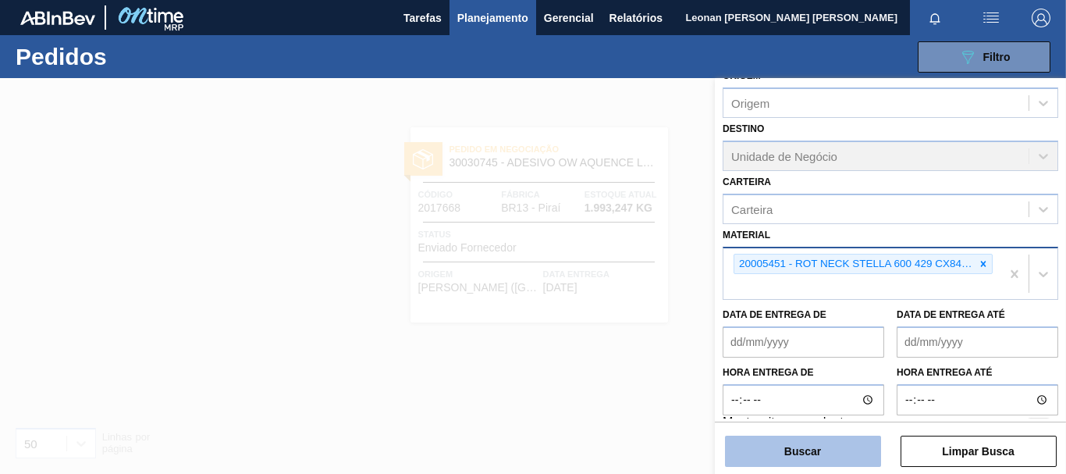
click at [809, 446] on button "Buscar" at bounding box center [803, 451] width 156 height 31
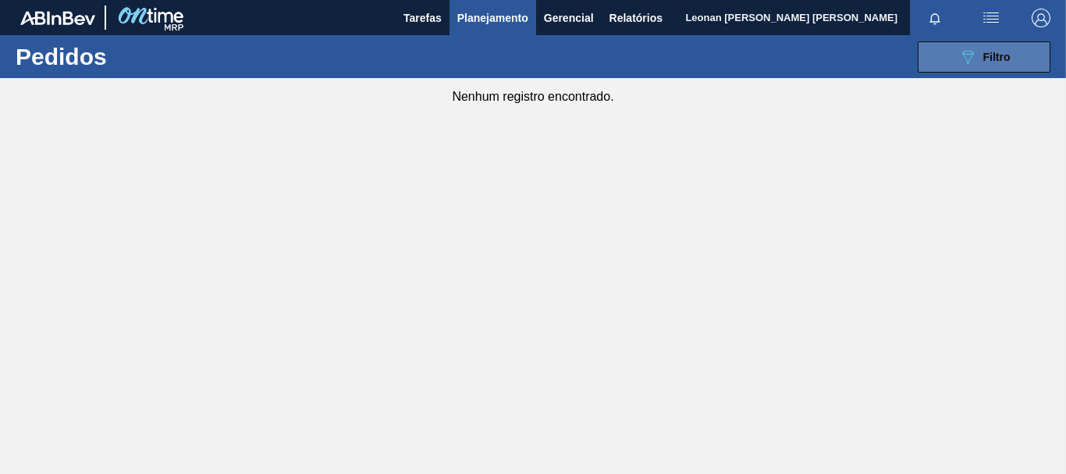
click at [944, 58] on button "089F7B8B-B2A5-4AFE-B5C0-19BA573D28AC Filtro" at bounding box center [984, 56] width 133 height 31
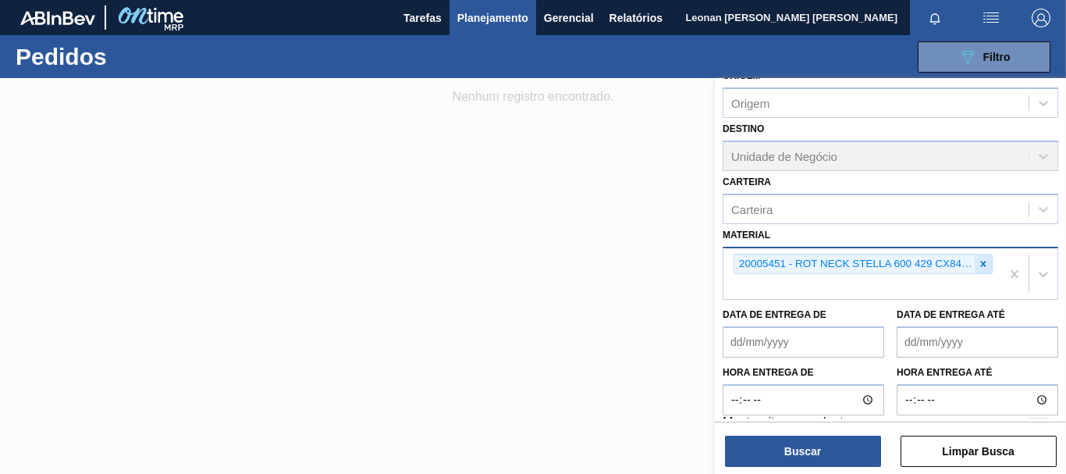
click at [983, 265] on icon at bounding box center [983, 263] width 5 height 5
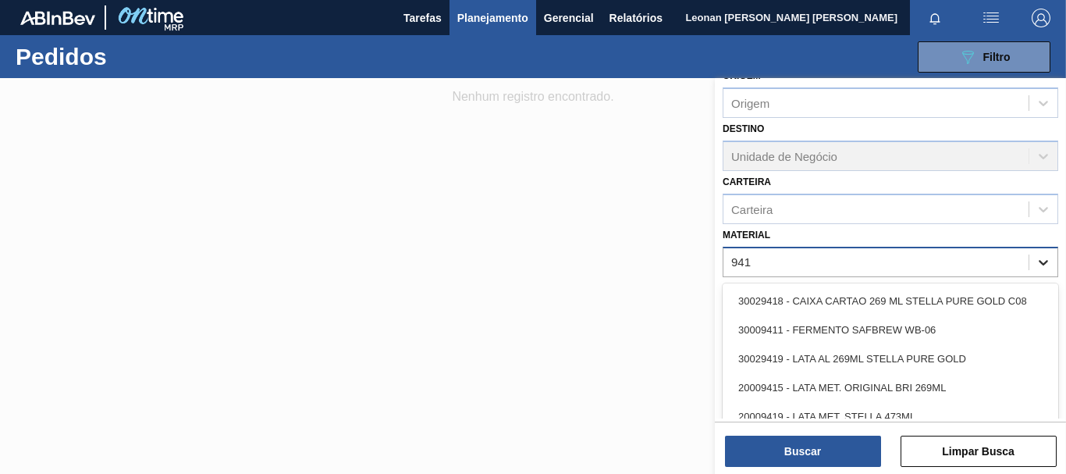
type input "9418"
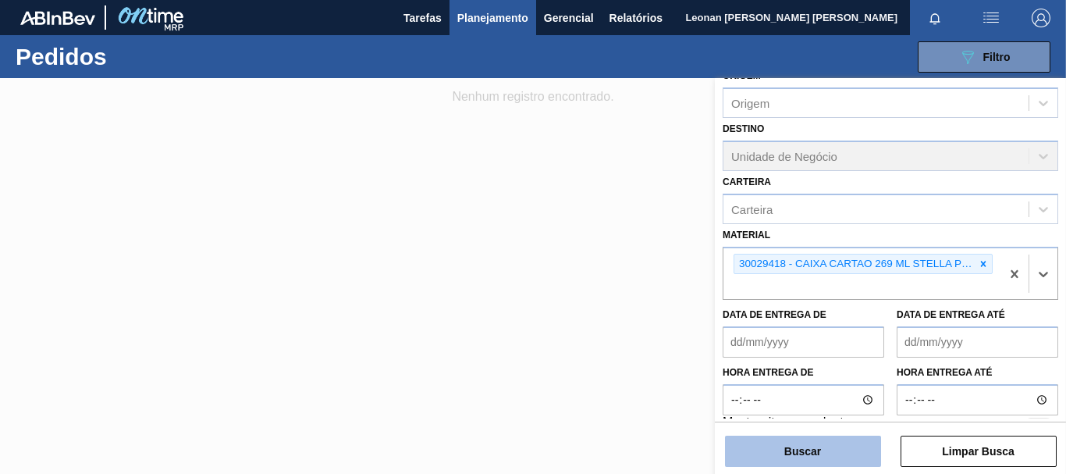
click at [816, 450] on button "Buscar" at bounding box center [803, 451] width 156 height 31
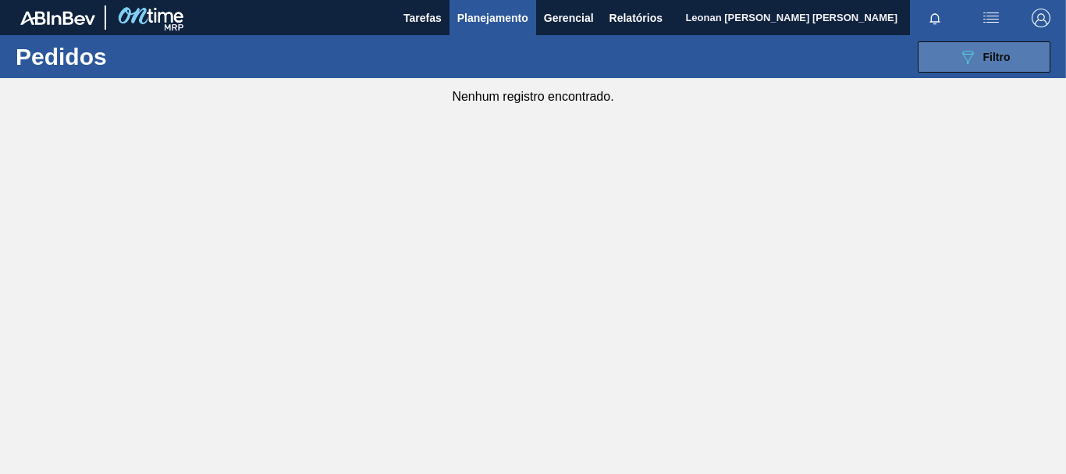
click at [983, 60] on span "Filtro" at bounding box center [996, 57] width 27 height 12
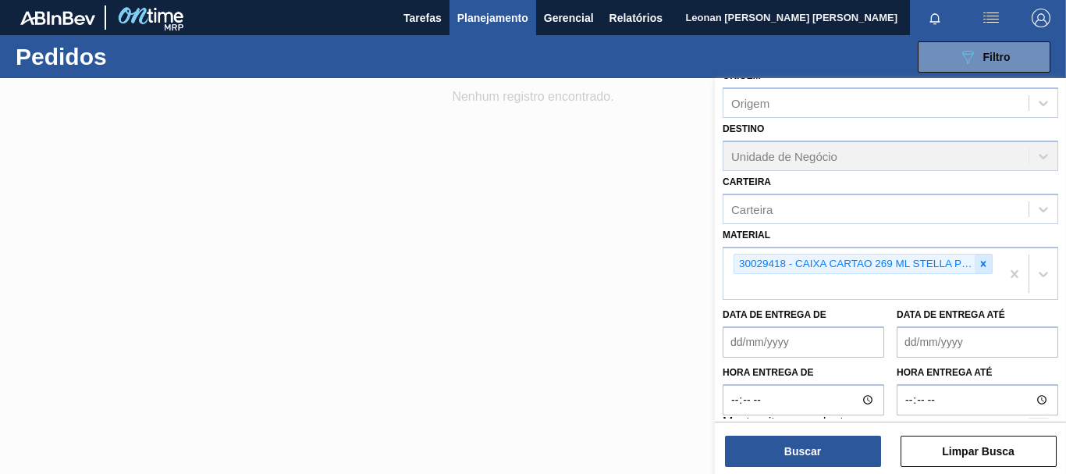
click at [987, 261] on div at bounding box center [983, 264] width 17 height 20
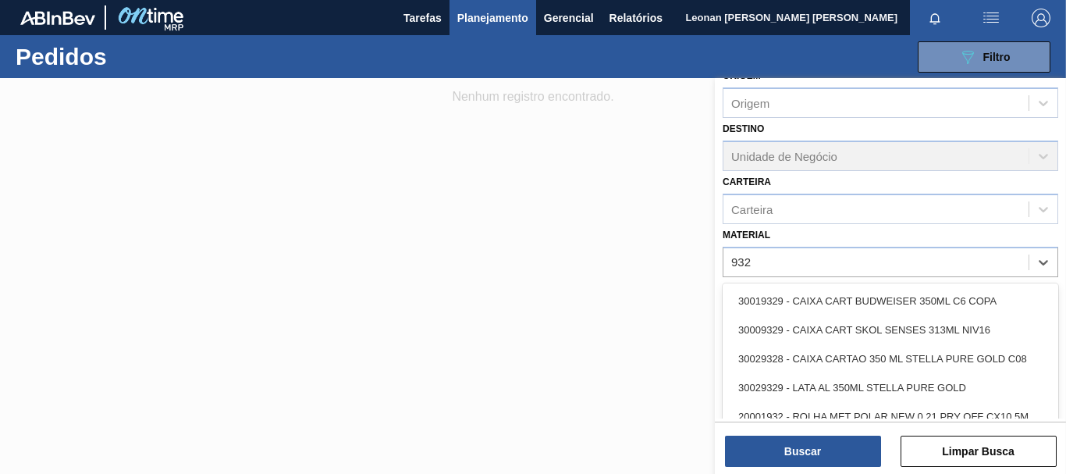
type input "9328"
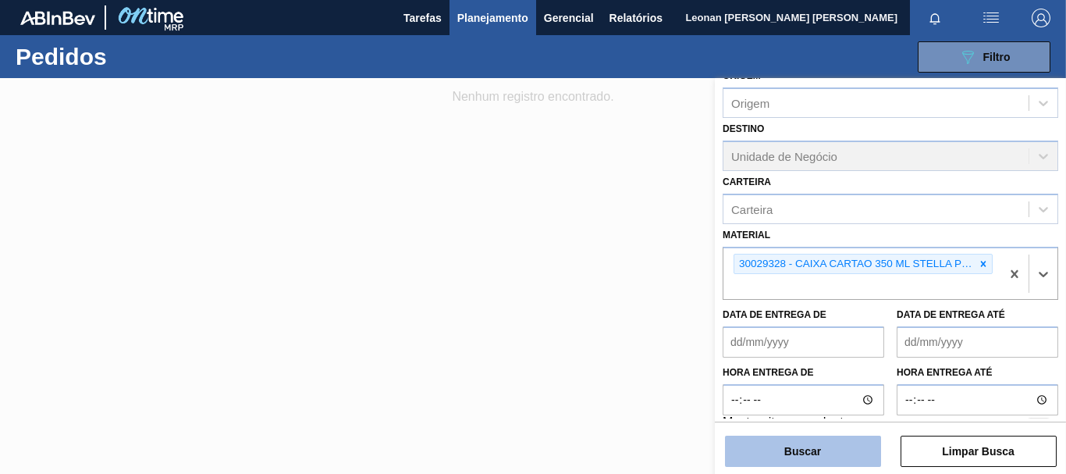
click at [784, 456] on button "Buscar" at bounding box center [803, 451] width 156 height 31
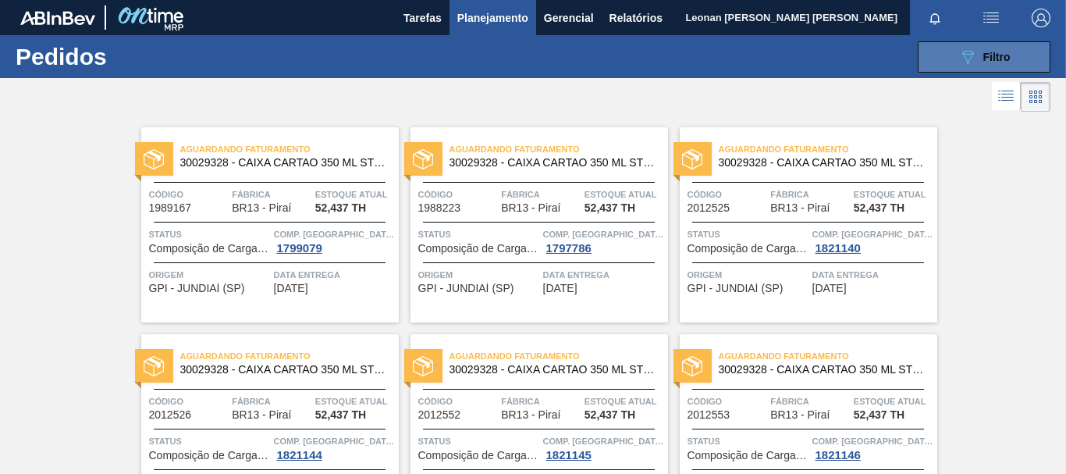
click at [975, 59] on div "089F7B8B-B2A5-4AFE-B5C0-19BA573D28AC Filtro" at bounding box center [984, 57] width 52 height 19
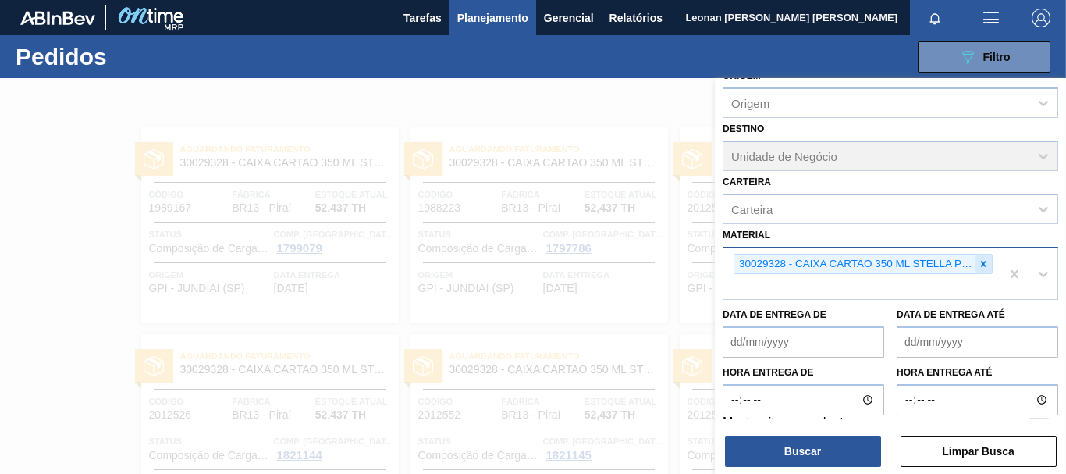
click at [978, 260] on icon at bounding box center [983, 263] width 11 height 11
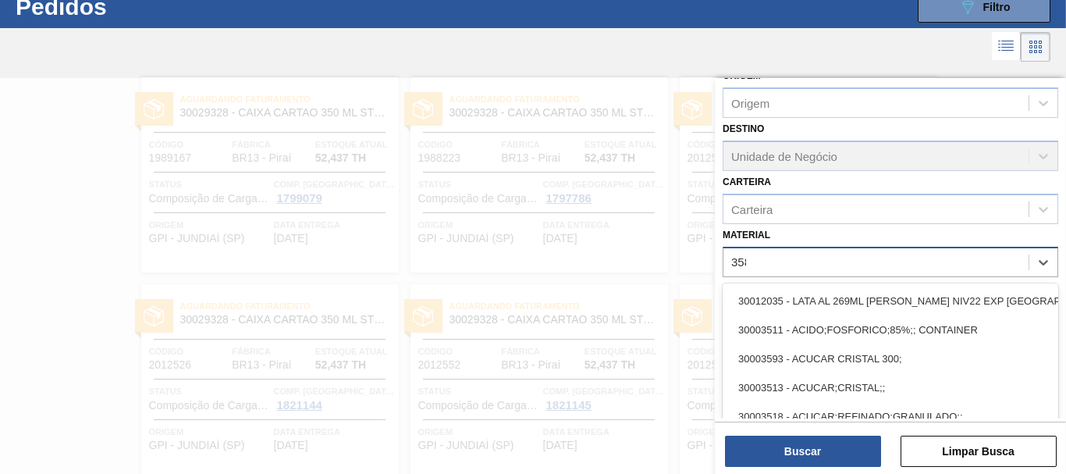
scroll to position [50, 0]
type input "3581"
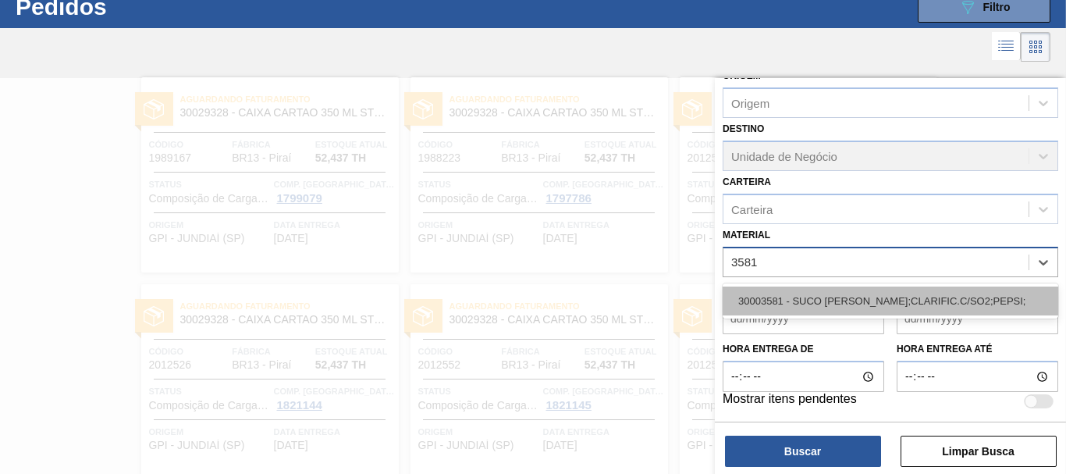
click at [973, 300] on div "30003581 - SUCO [PERSON_NAME];CLARIFIC.C/SO2;PEPSI;" at bounding box center [891, 300] width 336 height 29
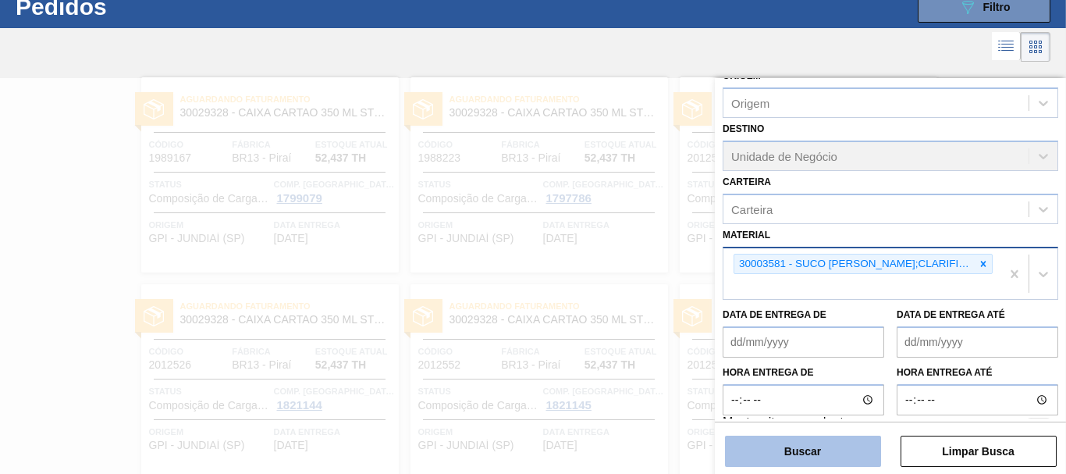
click at [852, 446] on button "Buscar" at bounding box center [803, 451] width 156 height 31
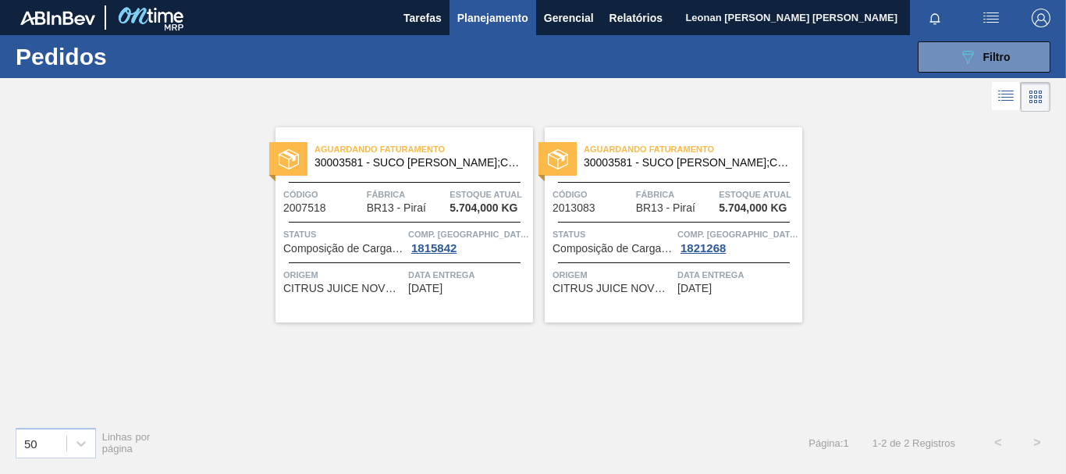
scroll to position [0, 0]
click at [963, 44] on button "089F7B8B-B2A5-4AFE-B5C0-19BA573D28AC Filtro" at bounding box center [984, 56] width 133 height 31
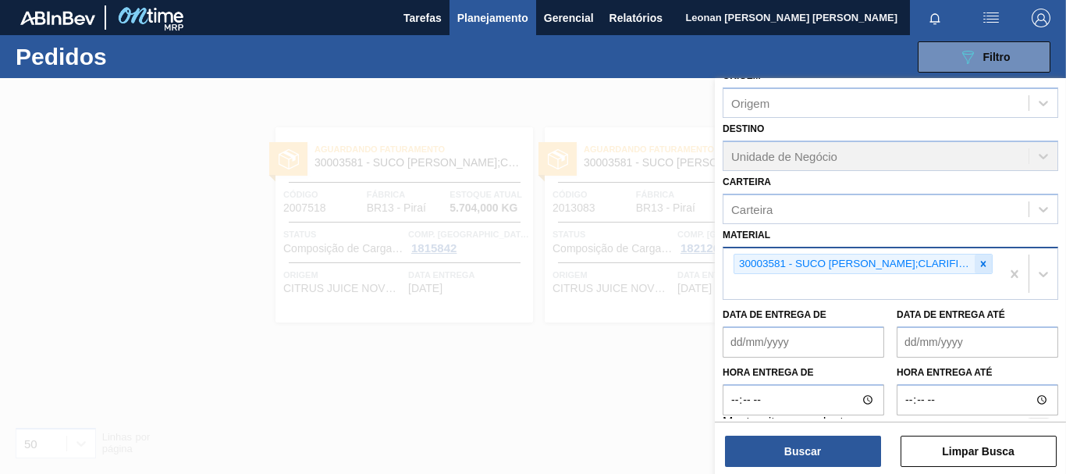
click at [984, 262] on icon at bounding box center [983, 263] width 11 height 11
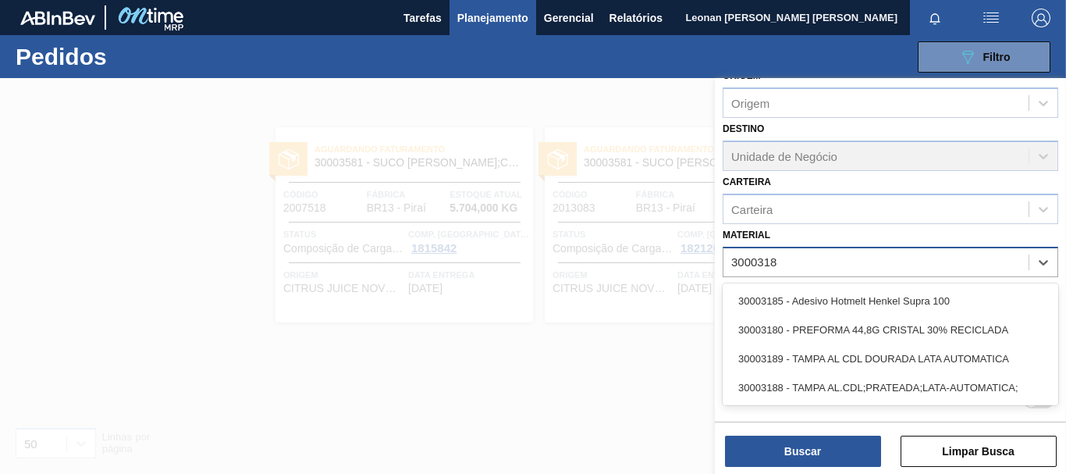
type input "30003188"
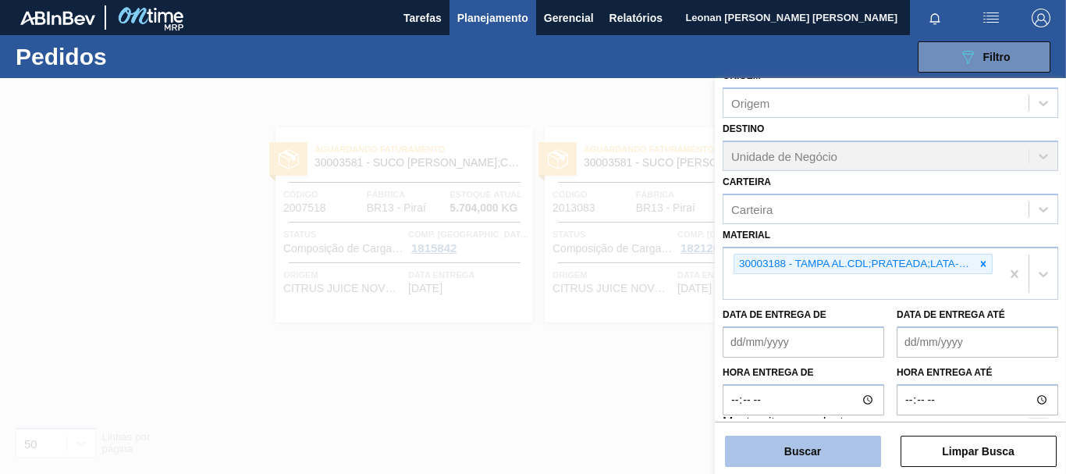
click at [802, 452] on button "Buscar" at bounding box center [803, 451] width 156 height 31
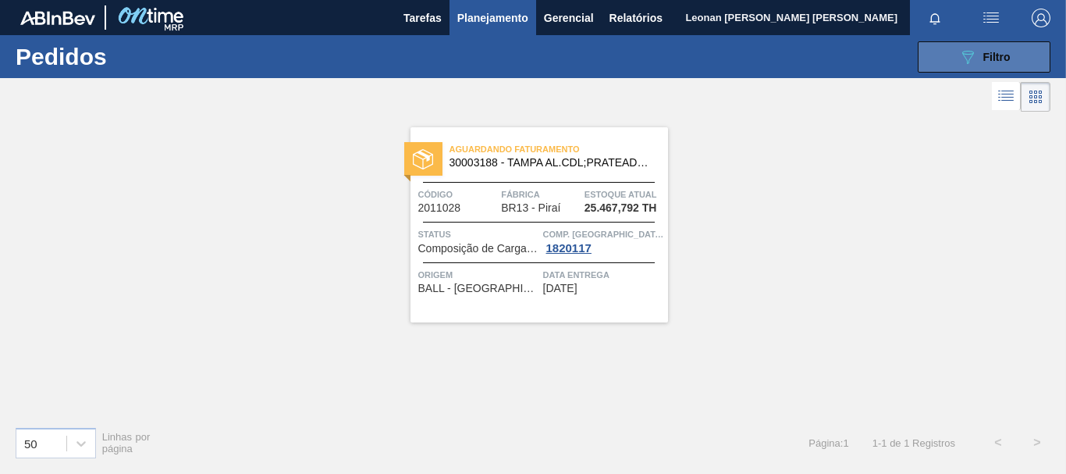
click at [958, 55] on icon "089F7B8B-B2A5-4AFE-B5C0-19BA573D28AC" at bounding box center [967, 57] width 19 height 19
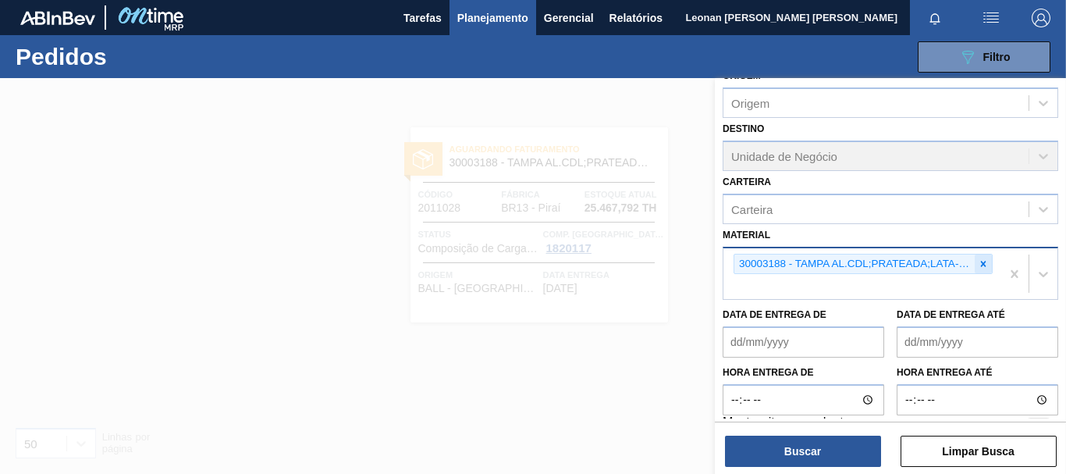
click at [980, 264] on icon at bounding box center [983, 263] width 11 height 11
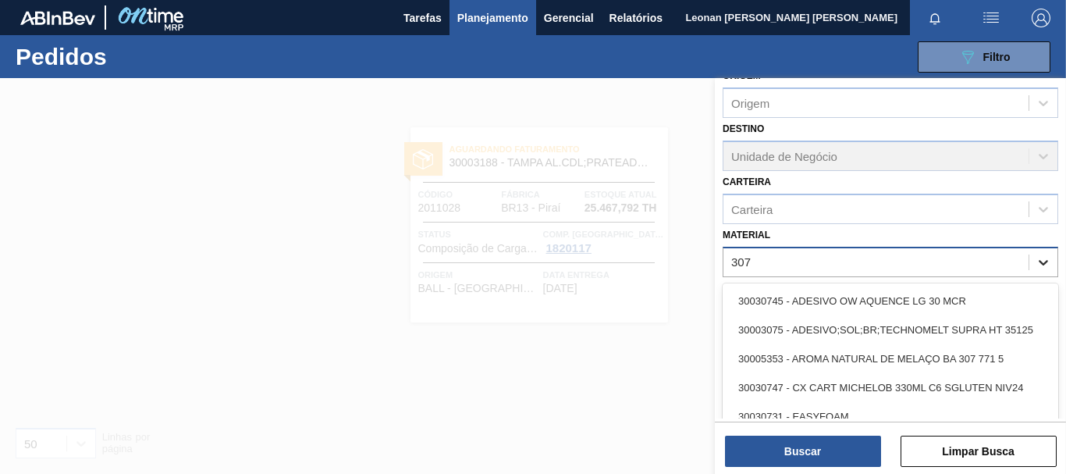
type input "3075"
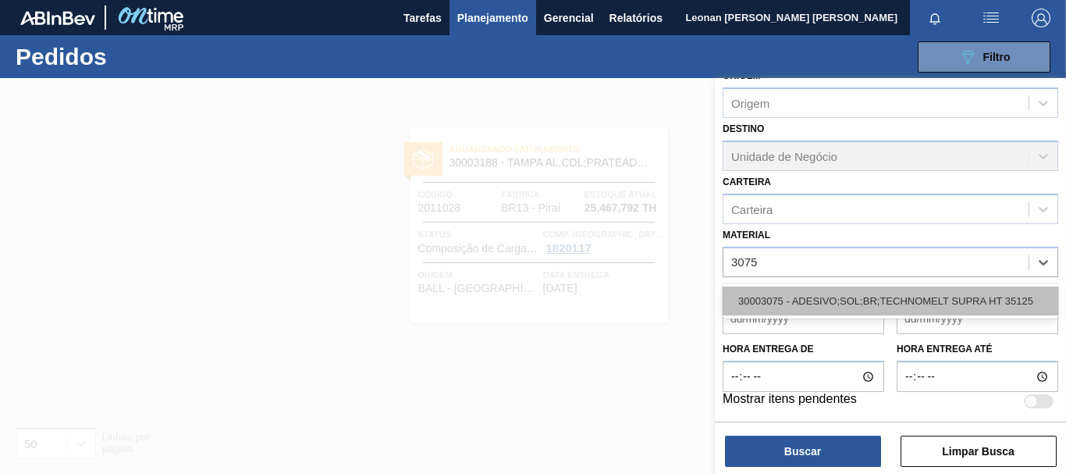
click at [951, 299] on div "30003075 - ADESIVO;SOL;BR;TECHNOMELT SUPRA HT 35125" at bounding box center [891, 300] width 336 height 29
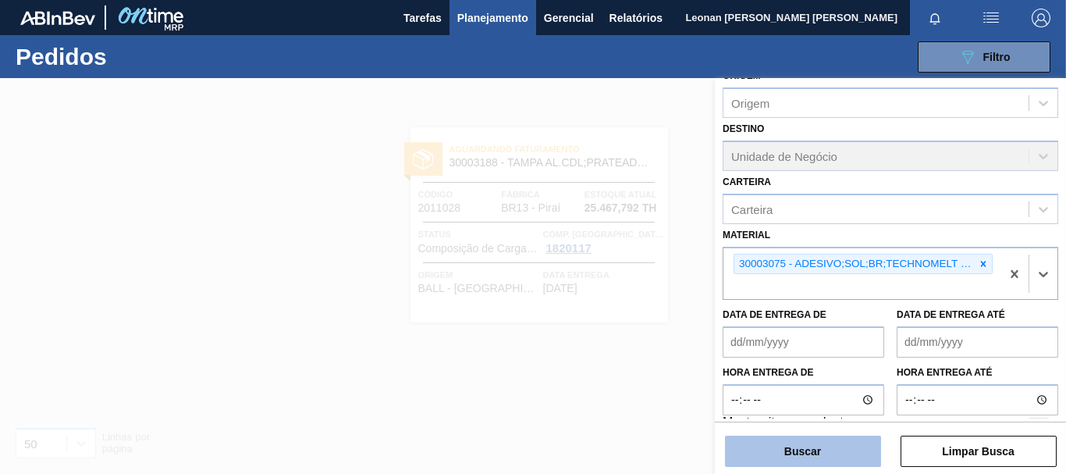
click at [819, 453] on button "Buscar" at bounding box center [803, 451] width 156 height 31
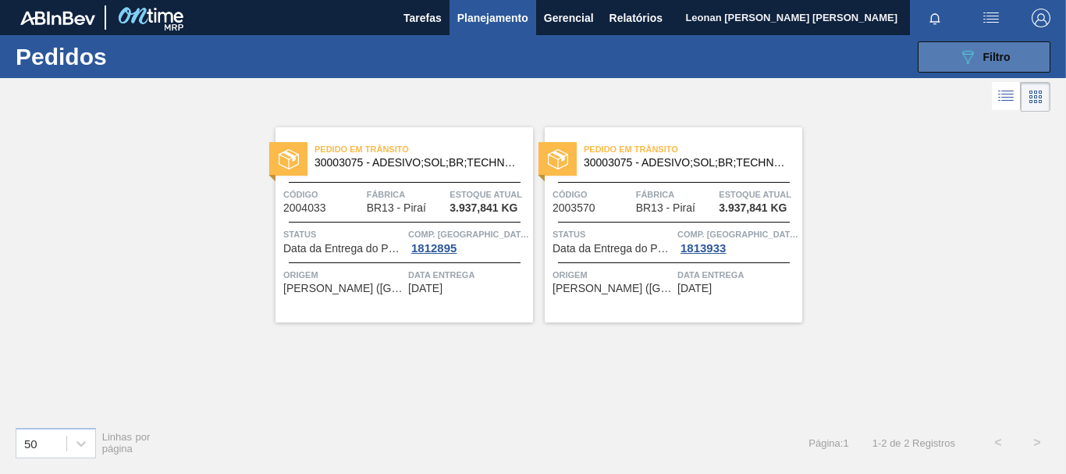
click at [951, 52] on button "089F7B8B-B2A5-4AFE-B5C0-19BA573D28AC Filtro" at bounding box center [984, 56] width 133 height 31
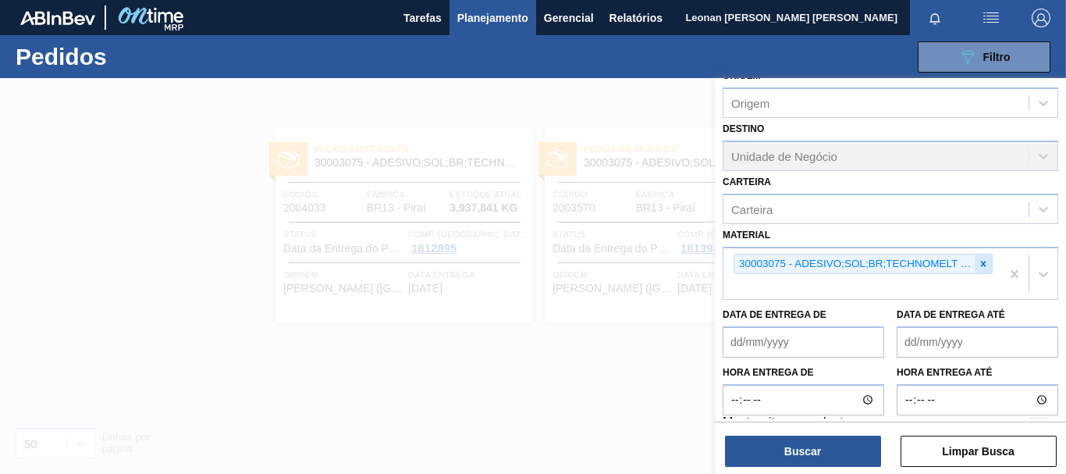
click at [983, 265] on icon at bounding box center [983, 263] width 5 height 5
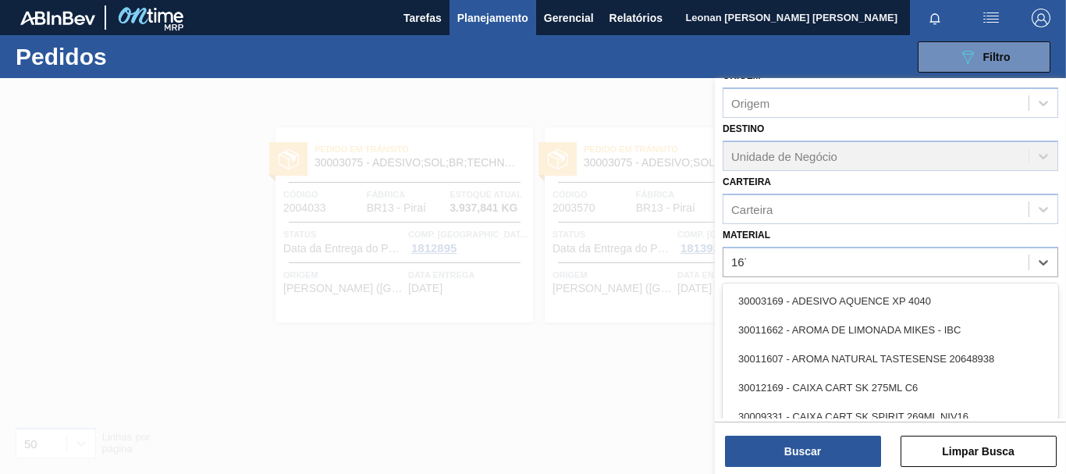
type input "1670"
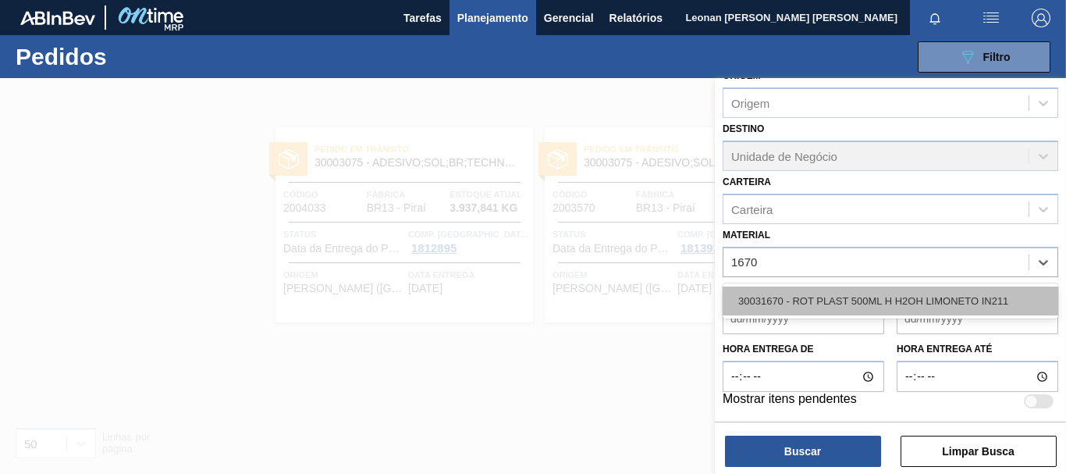
click at [955, 303] on div "30031670 - ROT PLAST 500ML H H2OH LIMONETO IN211" at bounding box center [891, 300] width 336 height 29
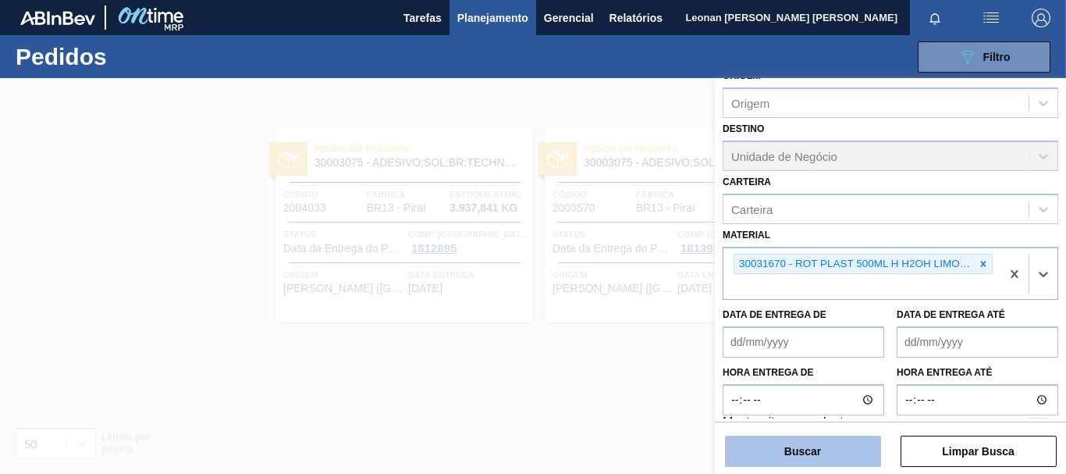
click at [827, 453] on button "Buscar" at bounding box center [803, 451] width 156 height 31
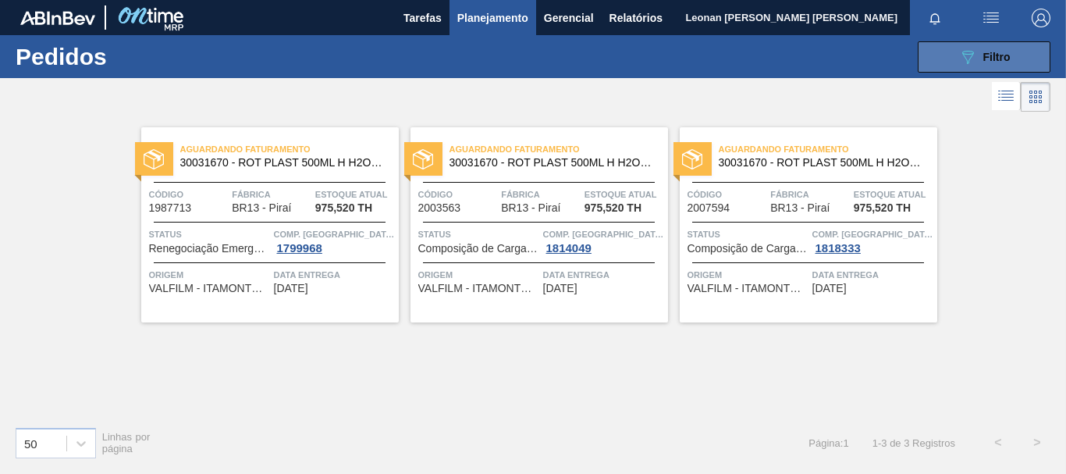
click at [960, 52] on icon "089F7B8B-B2A5-4AFE-B5C0-19BA573D28AC" at bounding box center [967, 57] width 19 height 19
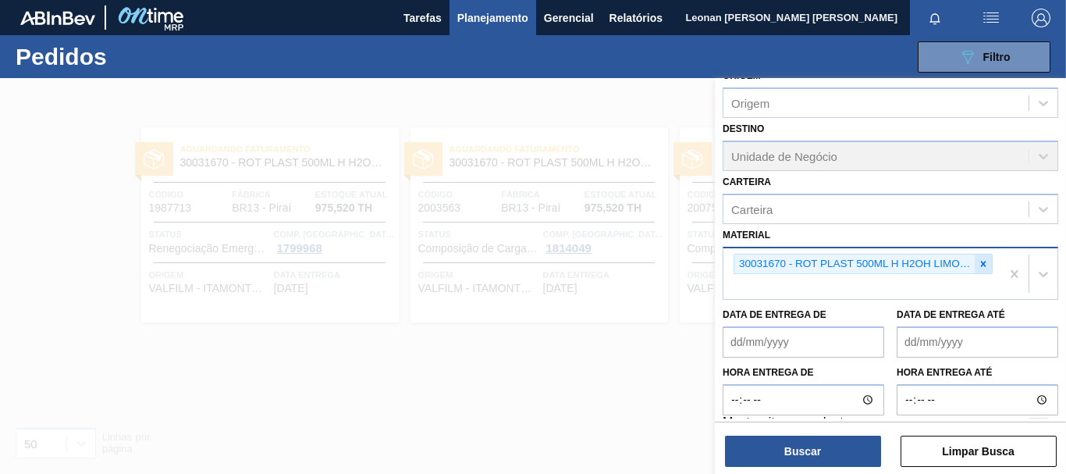
click at [983, 262] on icon at bounding box center [983, 263] width 11 height 11
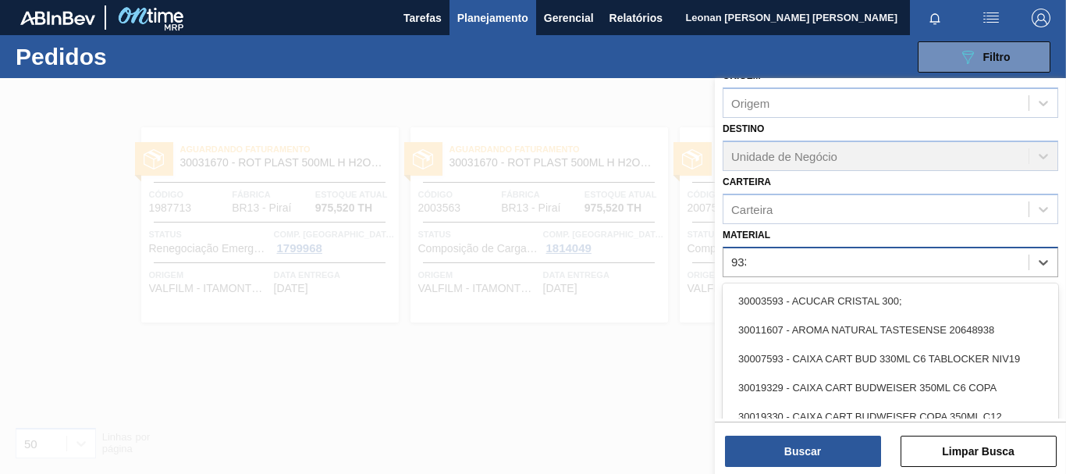
type input "9330"
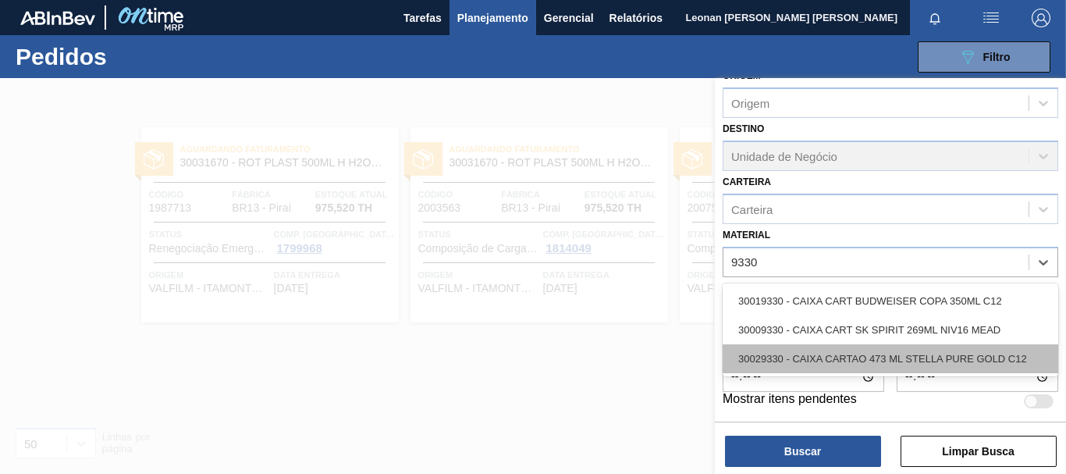
click at [860, 355] on div "30029330 - CAIXA CARTAO 473 ML STELLA PURE GOLD C12" at bounding box center [891, 358] width 336 height 29
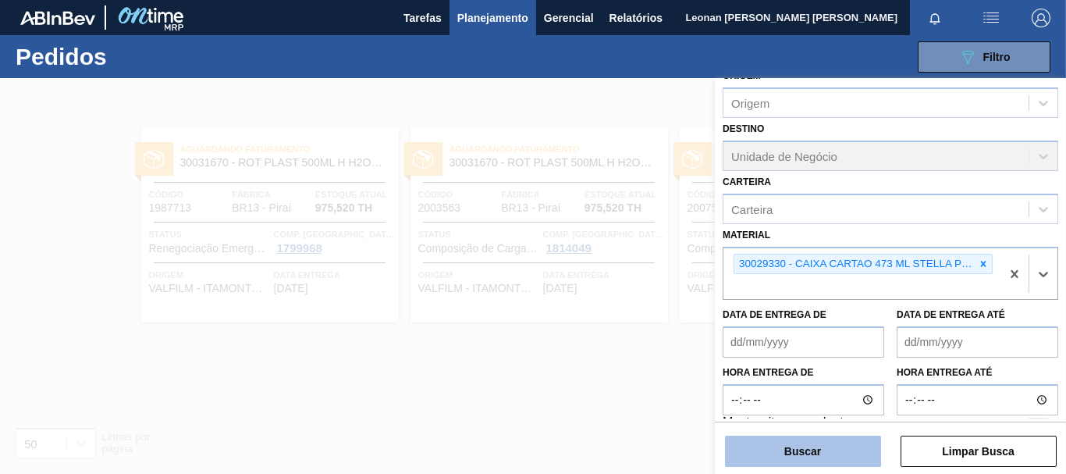
click at [850, 439] on button "Buscar" at bounding box center [803, 451] width 156 height 31
